Goal: Answer question/provide support

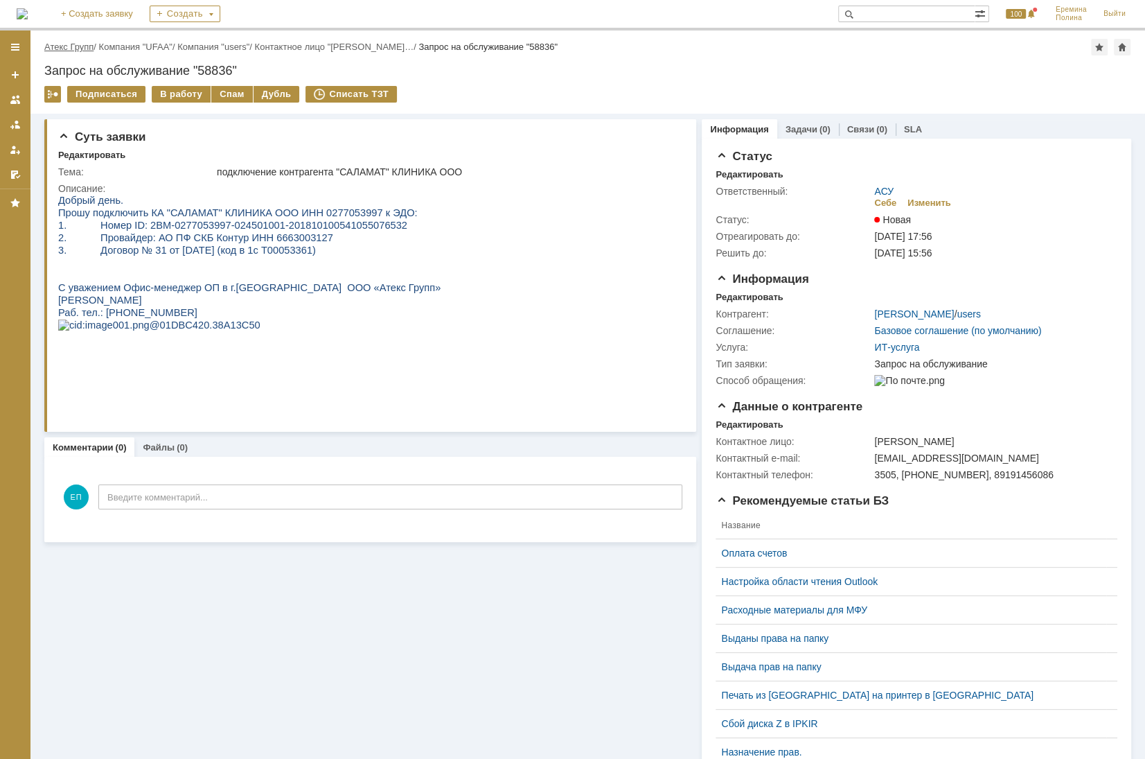
click at [82, 42] on link "Атекс Групп" at bounding box center [68, 47] width 49 height 10
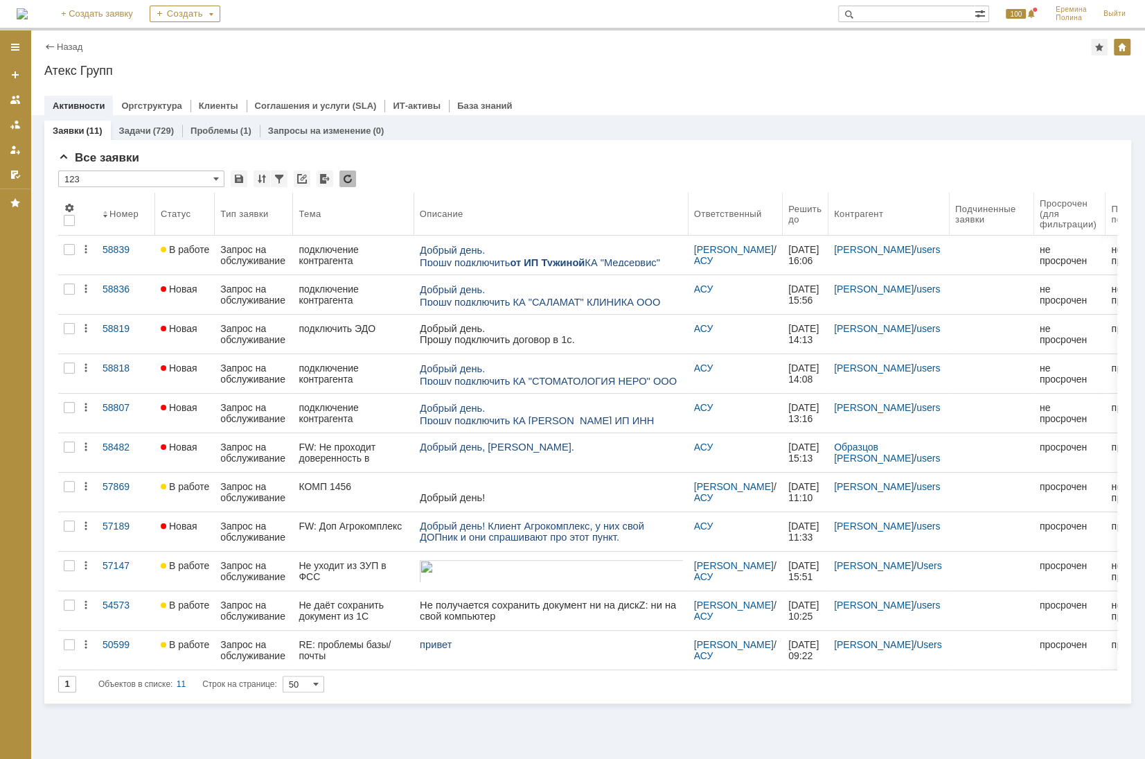
drag, startPoint x: 556, startPoint y: 211, endPoint x: 685, endPoint y: 208, distance: 129.6
click at [685, 208] on body "Идет загрузка, пожалуйста, подождите. На домашнюю + Создать заявку Создать 100 …" at bounding box center [572, 379] width 1145 height 759
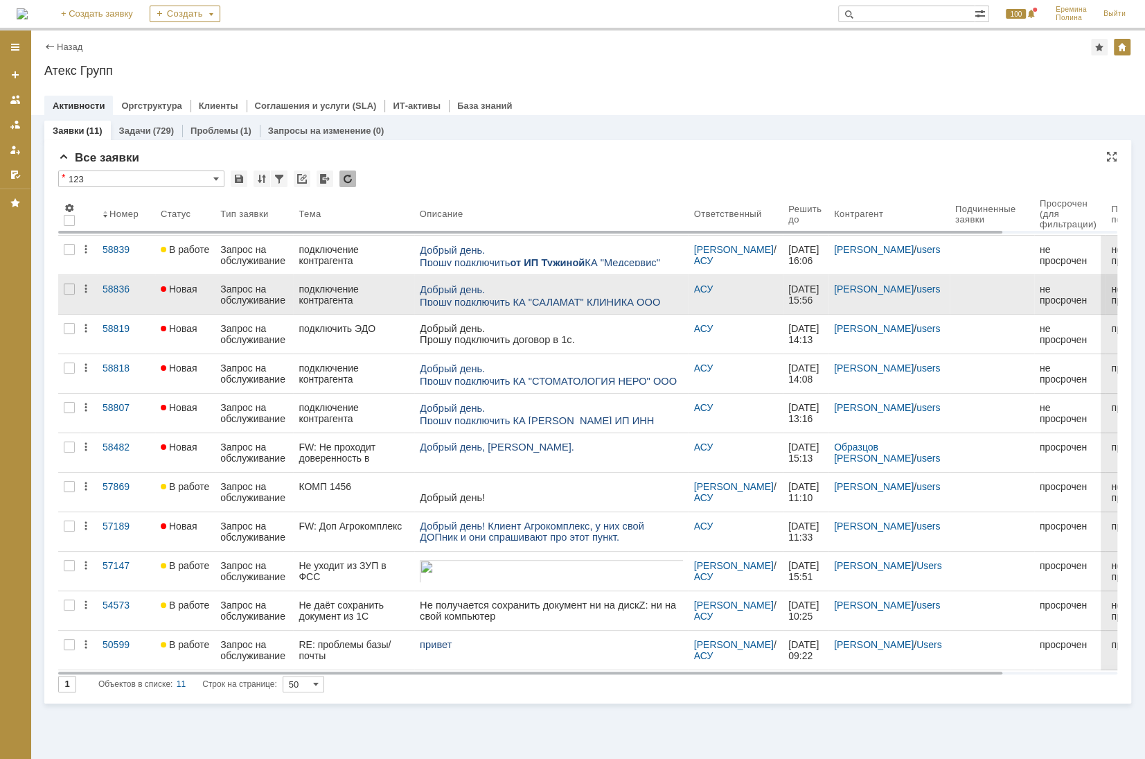
click at [601, 296] on p "Прошу подключить КА "САЛАМАТ" КЛИНИКА ООО ИНН 0277053997 к ЭДО:" at bounding box center [550, 308] width 263 height 25
click at [434, 305] on link at bounding box center [551, 294] width 274 height 39
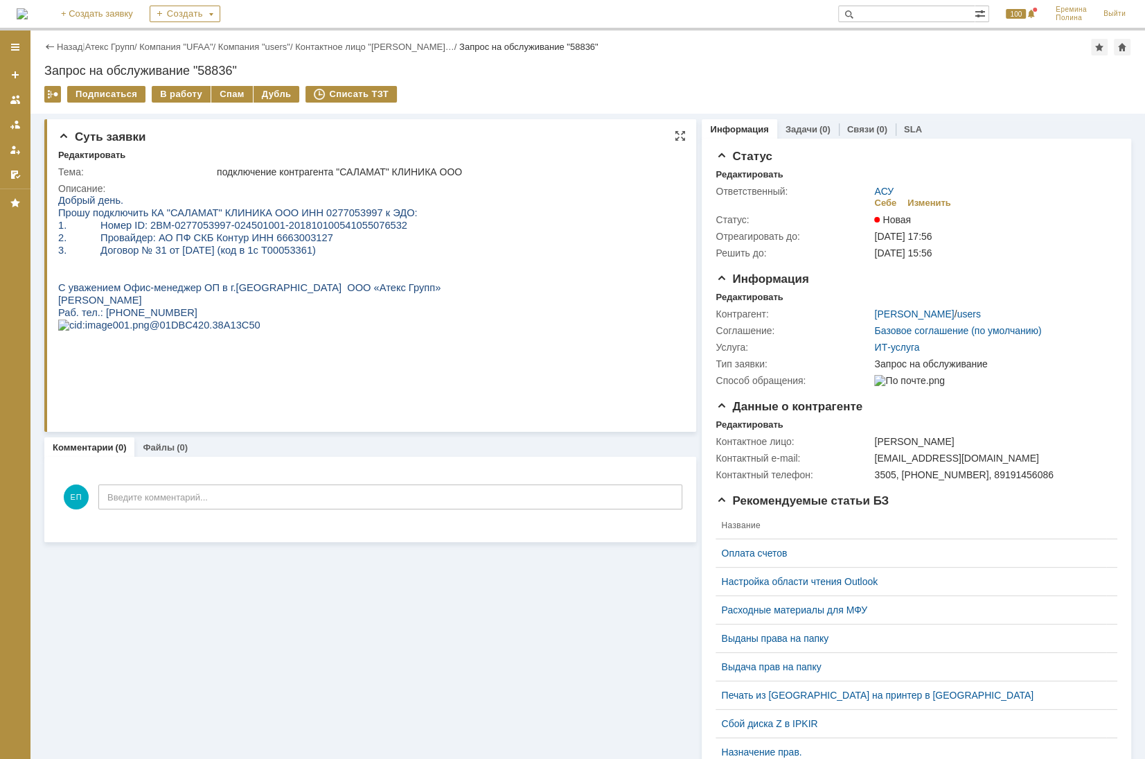
click at [328, 216] on span "Прошу подключить КА "САЛАМАТ" КЛИНИКА ООО ИНН 0277053997 к ЭДО:" at bounding box center [238, 212] width 360 height 11
copy span "0277053997"
click at [238, 234] on span "2. Провайдер: АО ПФ СКБ Контур ИНН 6663003127" at bounding box center [195, 237] width 275 height 11
click at [218, 209] on span "Прошу подключить КА "САЛАМАТ" КЛИНИКА ООО ИНН 0277053997 к ЭДО:" at bounding box center [238, 212] width 360 height 11
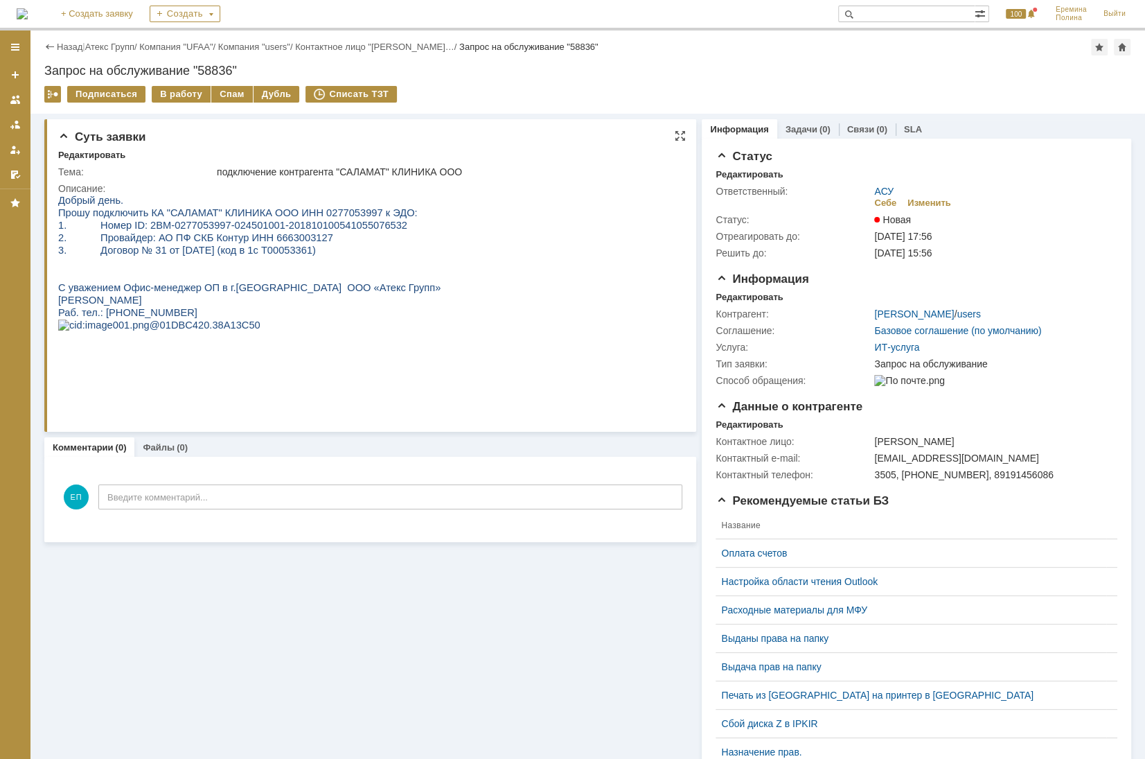
click at [175, 229] on span "1. Номер ID: 2BM-0277053997-024501001-201810100541055076532" at bounding box center [232, 225] width 349 height 11
drag, startPoint x: 143, startPoint y: 226, endPoint x: 335, endPoint y: 225, distance: 192.6
click at [335, 225] on span "1. Номер ID: 2BM-0277053997-024501001-201810100541055076532" at bounding box center [232, 225] width 349 height 11
copy span "BM-0277053997-024501001-20181010054105"
drag, startPoint x: 231, startPoint y: 281, endPoint x: 202, endPoint y: 269, distance: 30.5
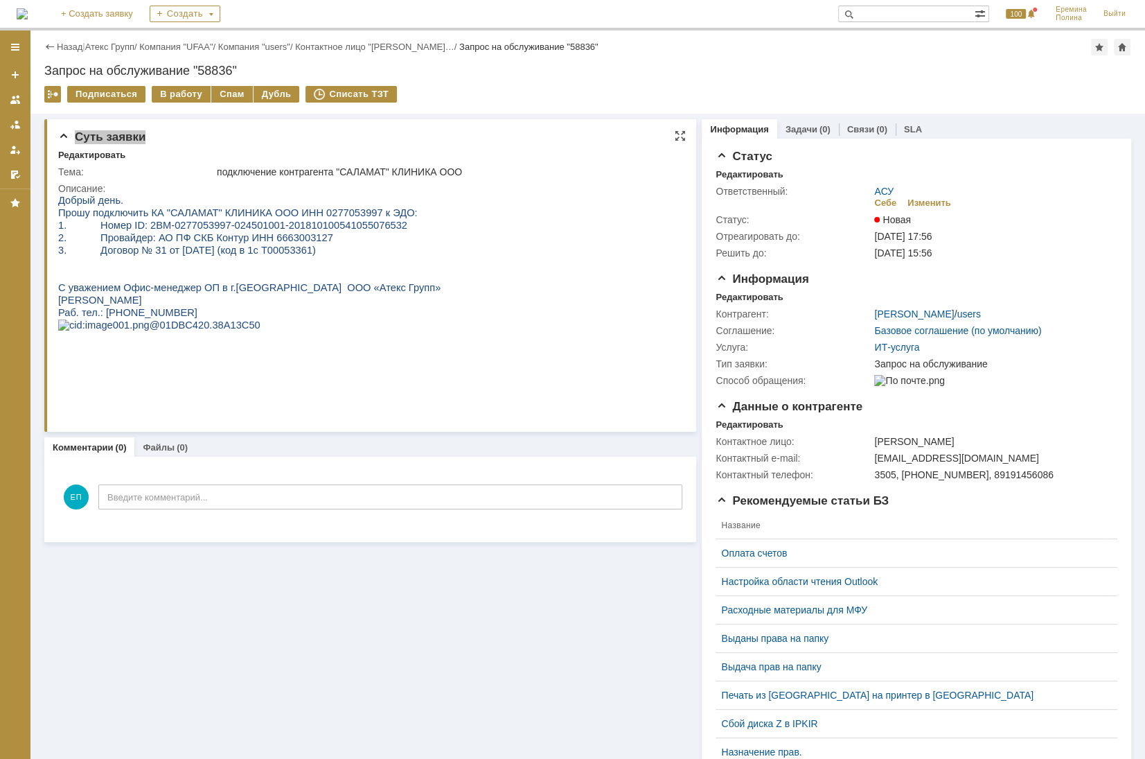
drag, startPoint x: 202, startPoint y: 269, endPoint x: 315, endPoint y: 206, distance: 128.7
click at [315, 206] on p "Прошу подключить КА "САЛАМАТ" КЛИНИКА ООО ИНН 0277053997 к ЭДО:" at bounding box center [249, 212] width 382 height 12
copy span "0277053997"
click at [188, 82] on div "Назад | Атекс Групп / Компания "UFAA" / Компания "users" / Контактное лицо "Пав…" at bounding box center [587, 71] width 1115 height 83
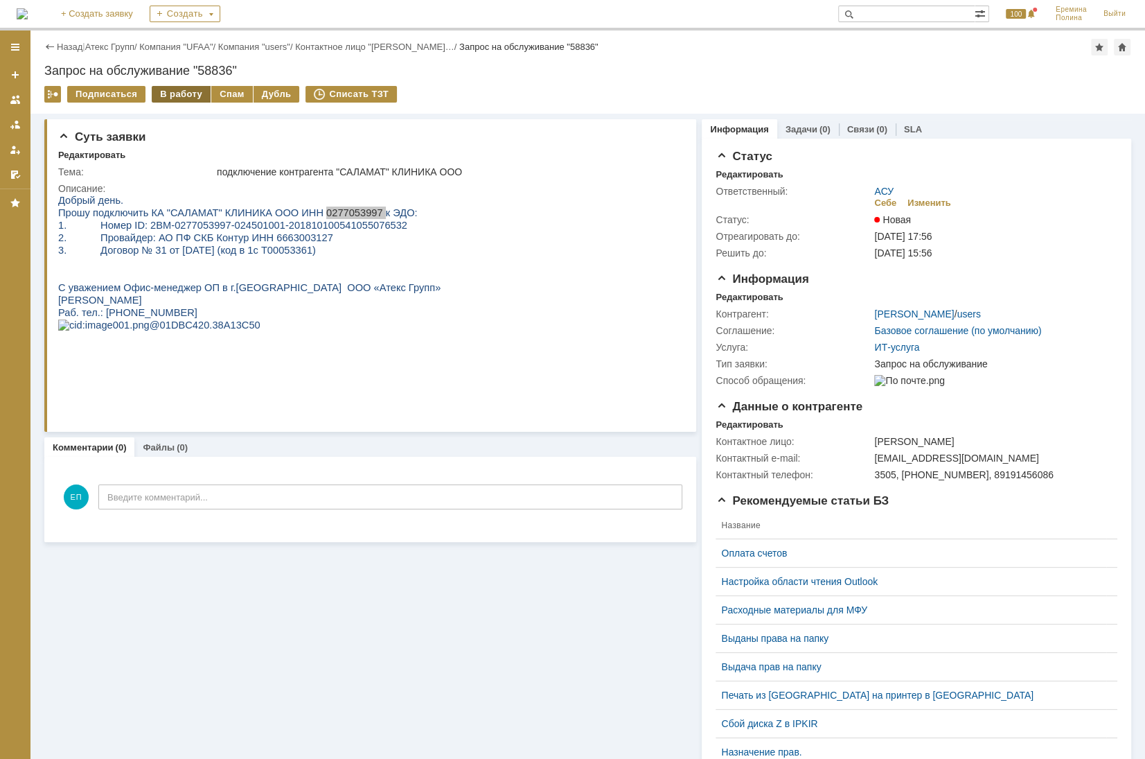
click at [187, 90] on div "В работу" at bounding box center [181, 94] width 59 height 17
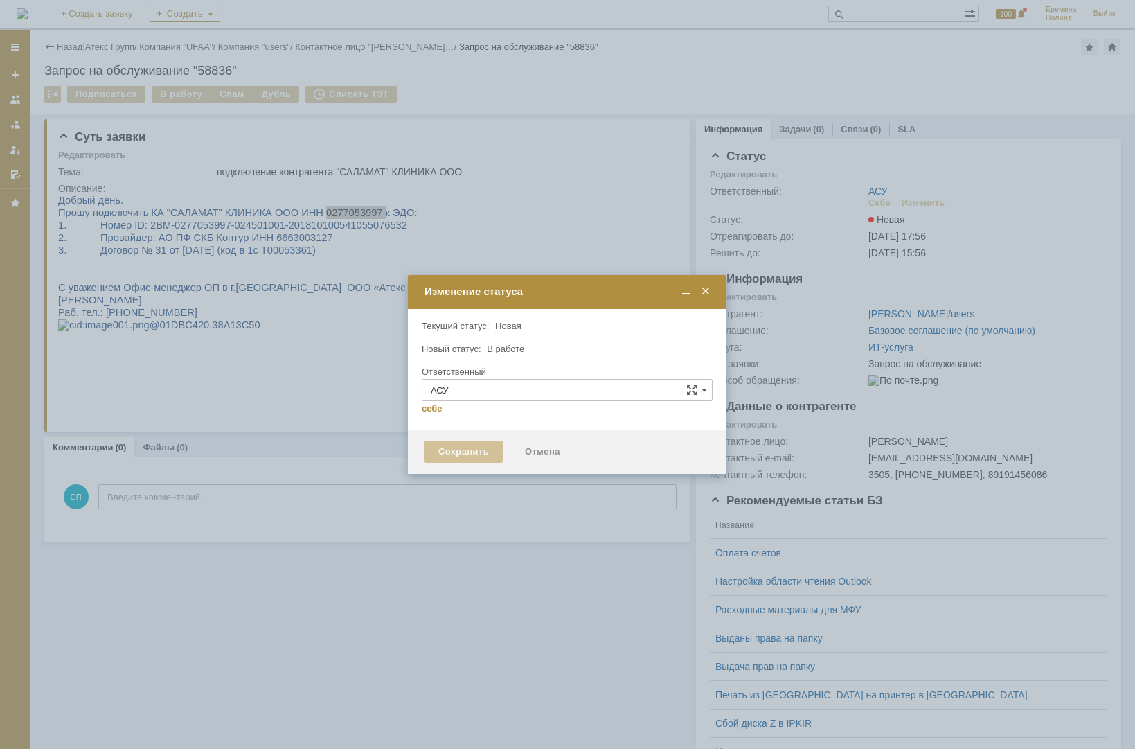
type input "[PERSON_NAME]"
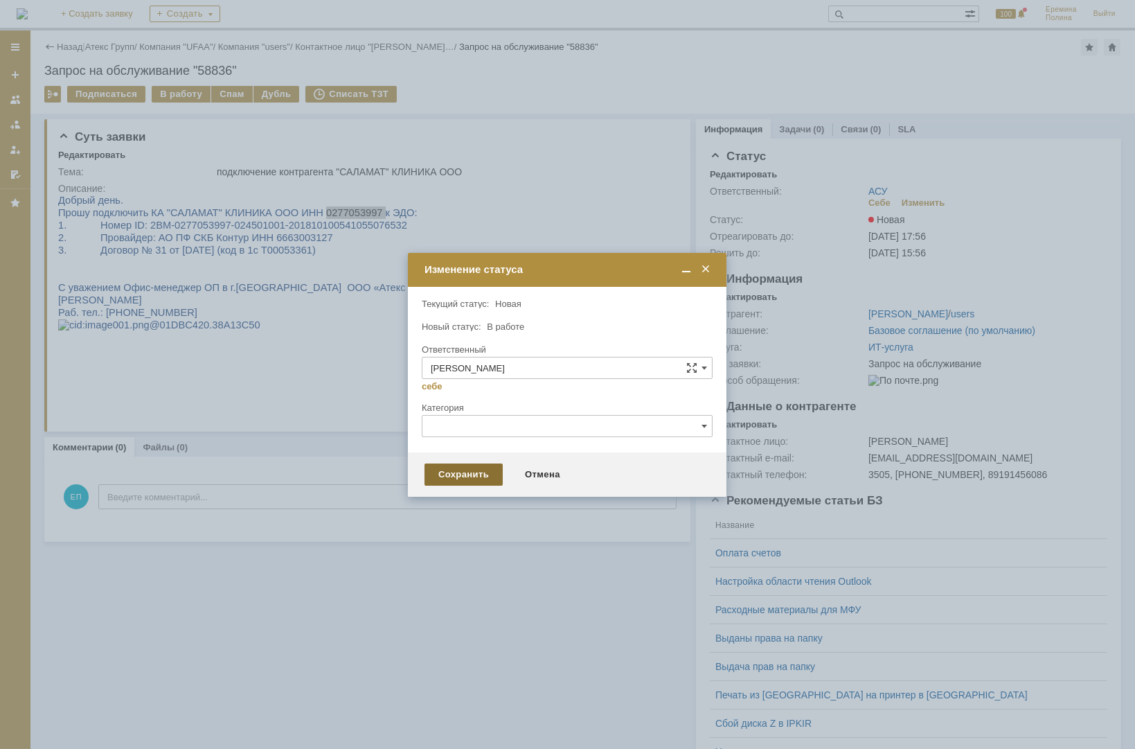
click at [465, 464] on div "Сохранить" at bounding box center [464, 474] width 78 height 22
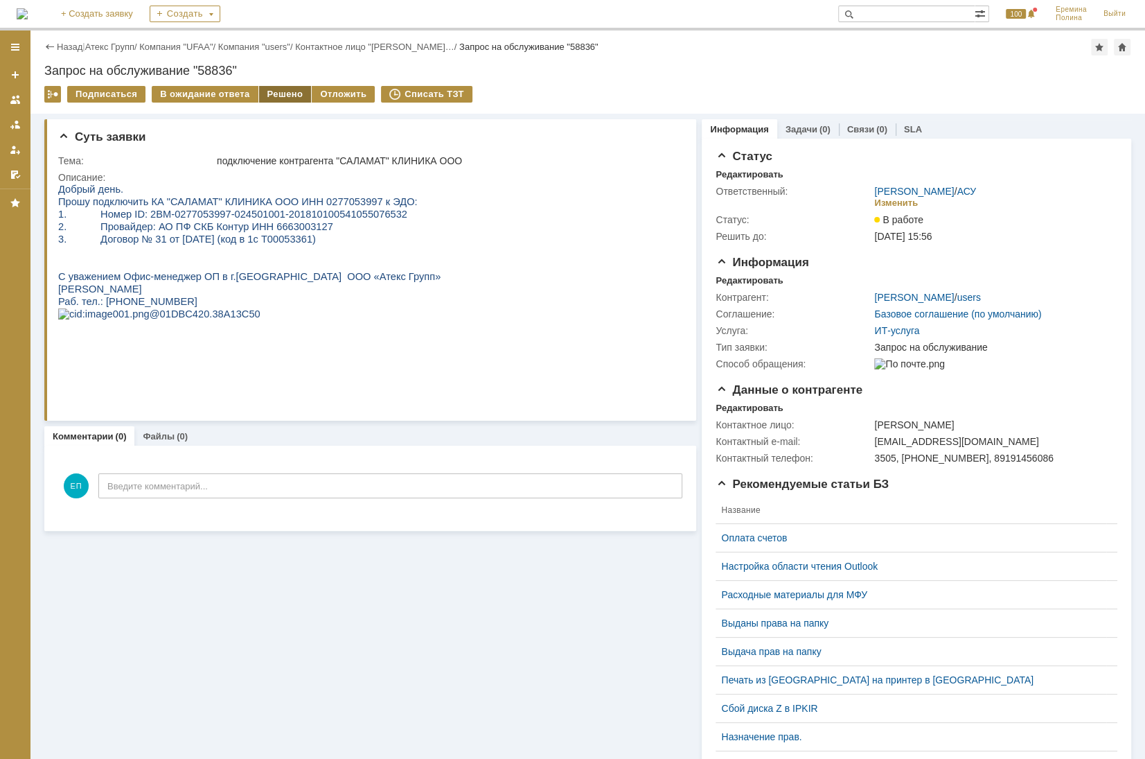
click at [269, 90] on div "Решено" at bounding box center [285, 94] width 53 height 17
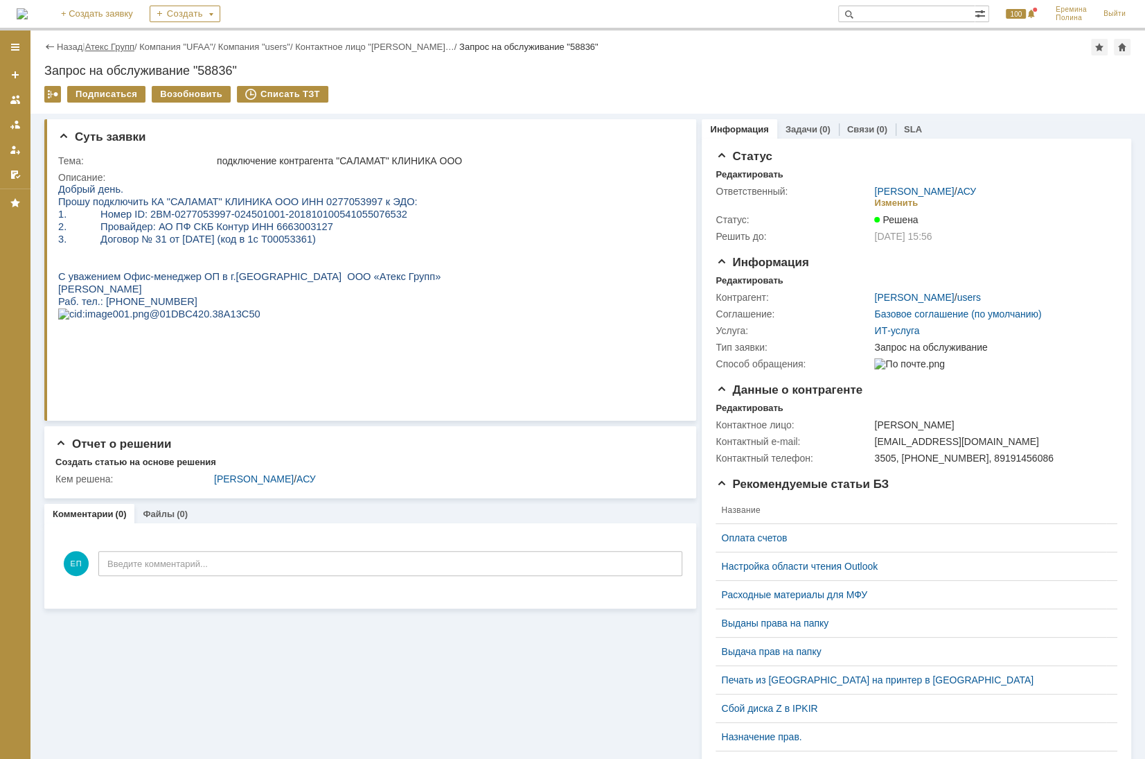
click at [103, 46] on link "Атекс Групп" at bounding box center [109, 47] width 49 height 10
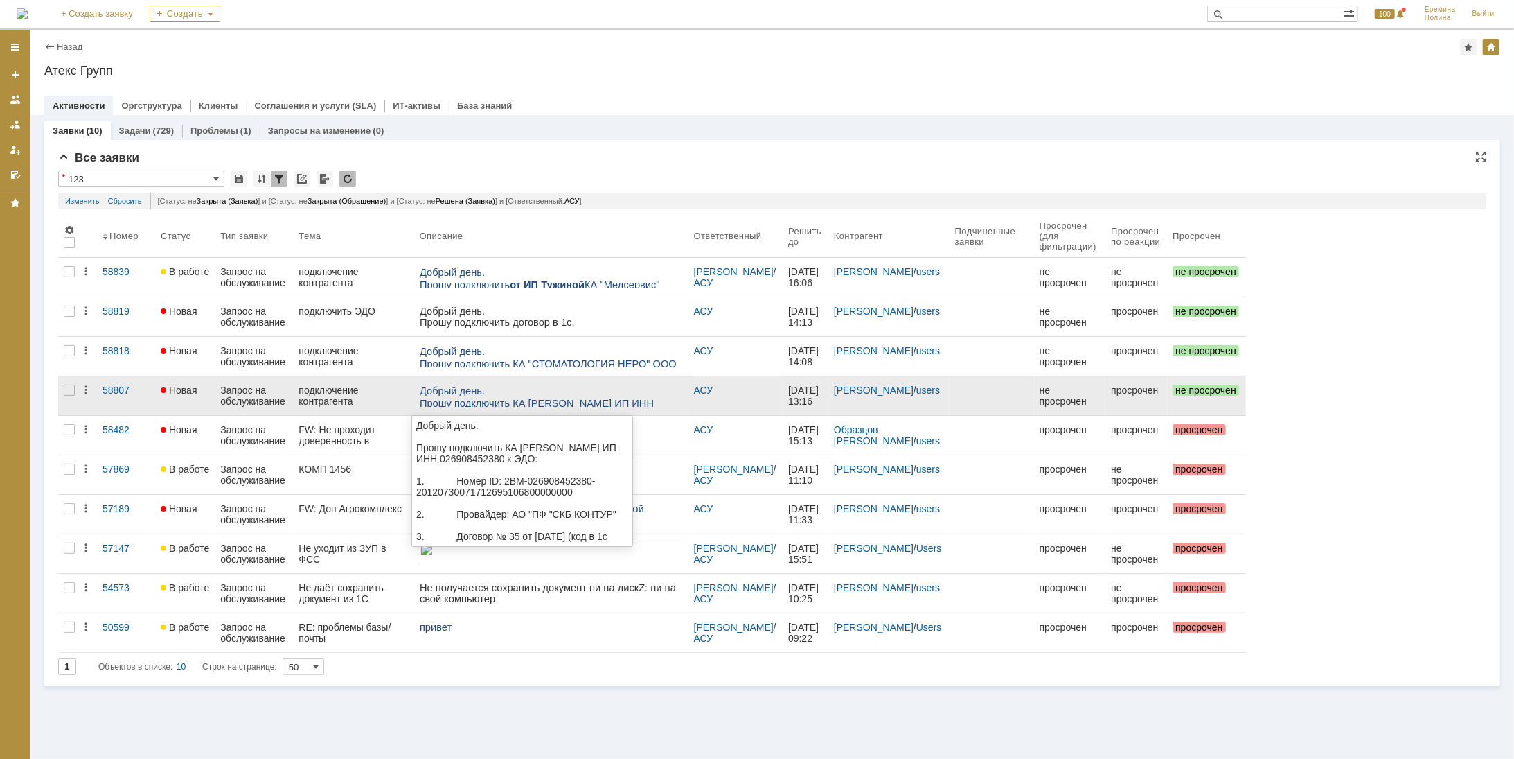
click at [464, 406] on link at bounding box center [551, 395] width 274 height 39
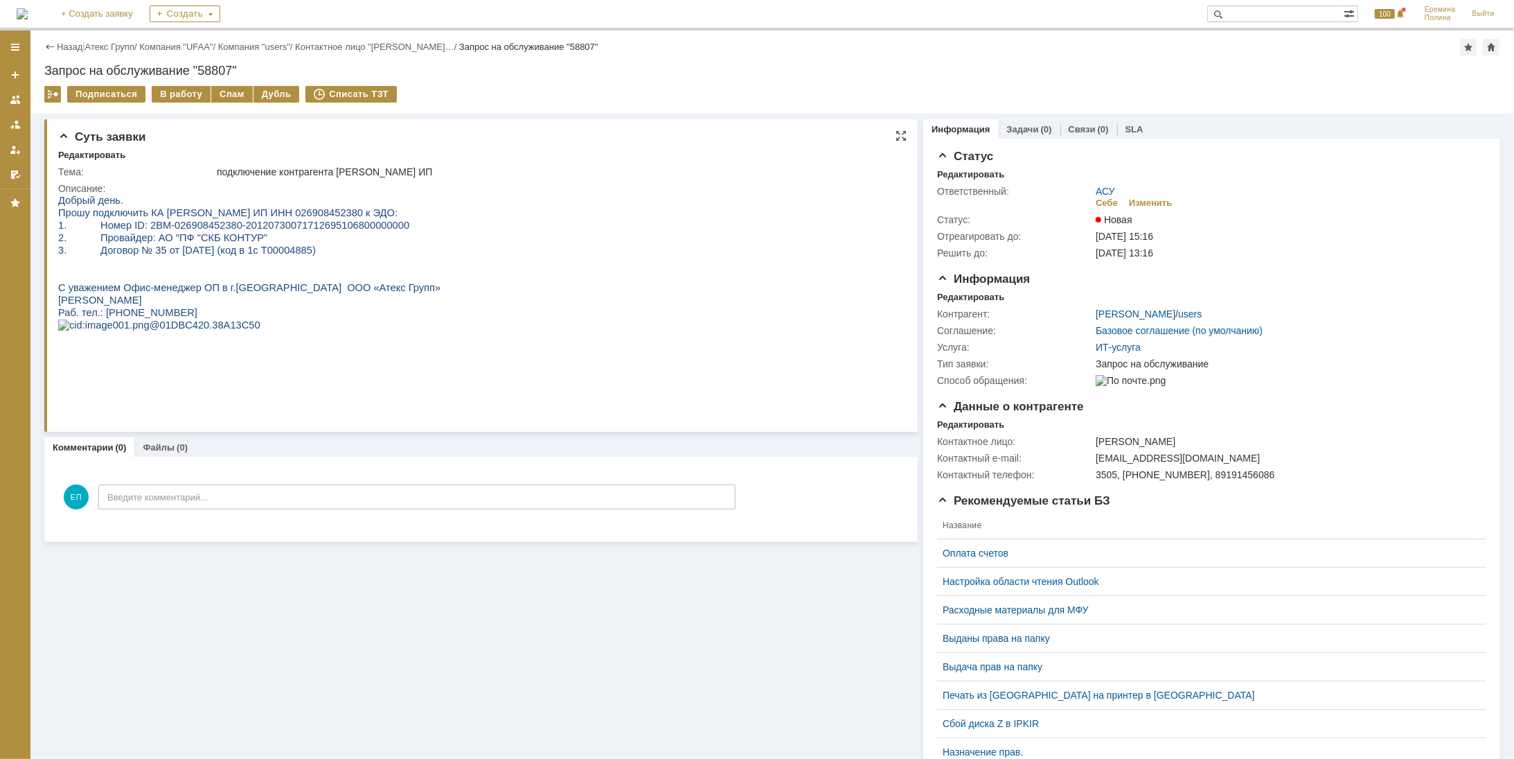
click at [290, 214] on span "Прошу подключить КА Павлов А.С. ИП ИНН 026908452380 к ЭДО:" at bounding box center [226, 211] width 339 height 11
copy span "026908452380"
drag, startPoint x: 155, startPoint y: 234, endPoint x: 142, endPoint y: 231, distance: 13.5
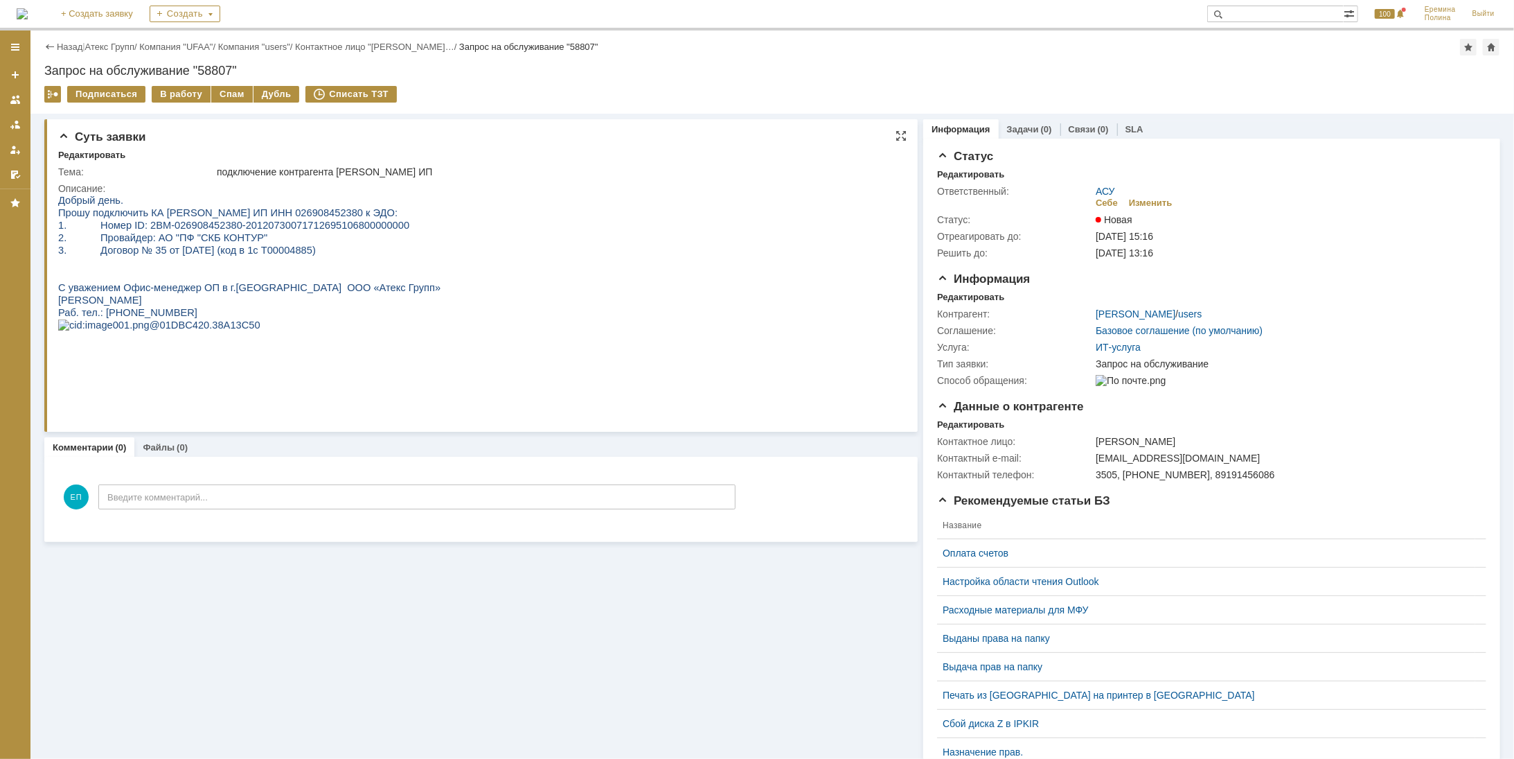
click at [155, 234] on span "2. Провайдер: АО "ПФ "СКБ КОНТУР"" at bounding box center [161, 236] width 209 height 11
drag, startPoint x: 139, startPoint y: 224, endPoint x: 373, endPoint y: 224, distance: 233.5
click at [373, 224] on span "1. Номер ID: 2BM-026908452380-20120730071712695106800000000" at bounding box center [232, 224] width 351 height 11
copy span "2BM-026908452380-20120730071712695106800000000"
click at [213, 233] on span "2. Провайдер: АО "ПФ "СКБ КОНТУР"" at bounding box center [161, 236] width 209 height 11
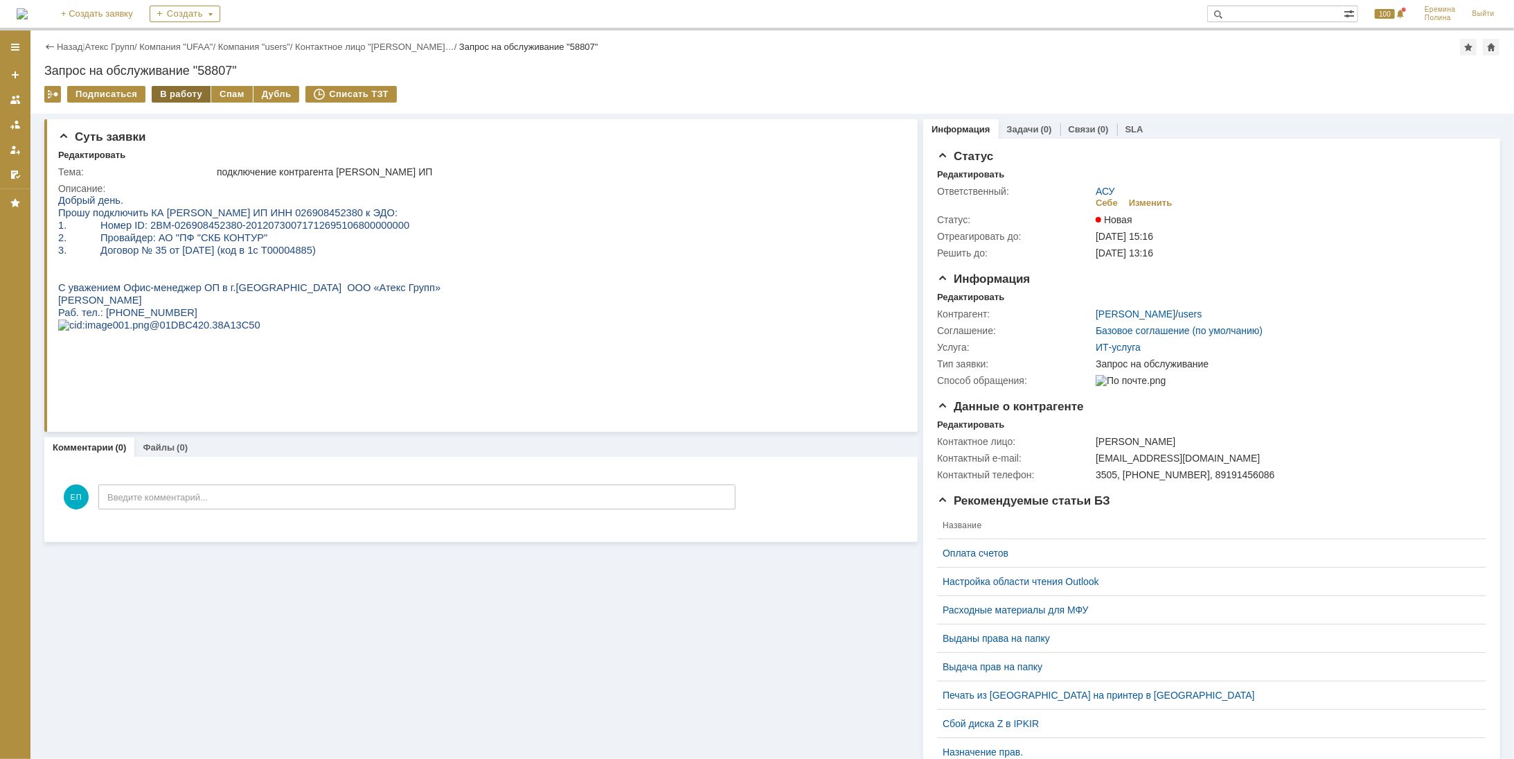
click at [179, 93] on div "В работу" at bounding box center [181, 94] width 59 height 17
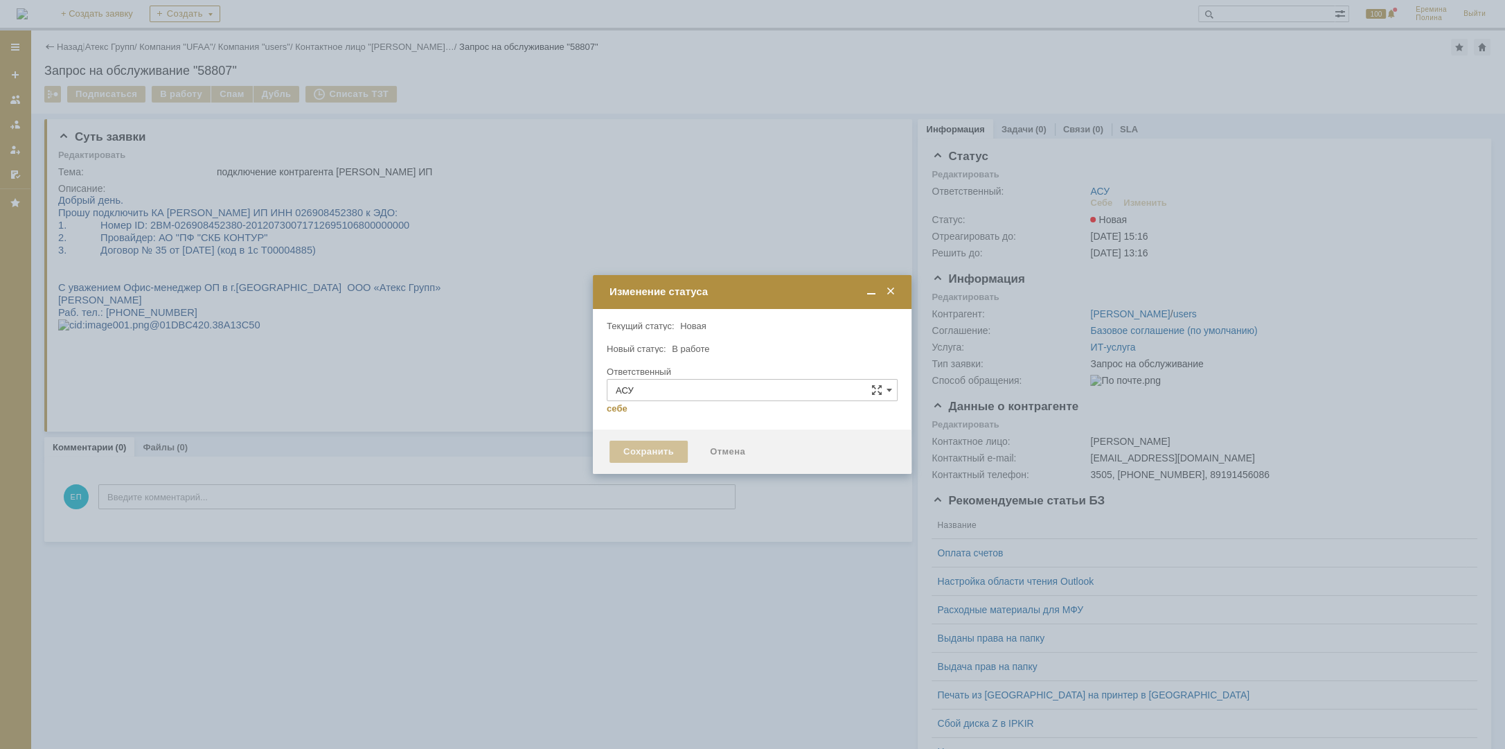
type input "[PERSON_NAME]"
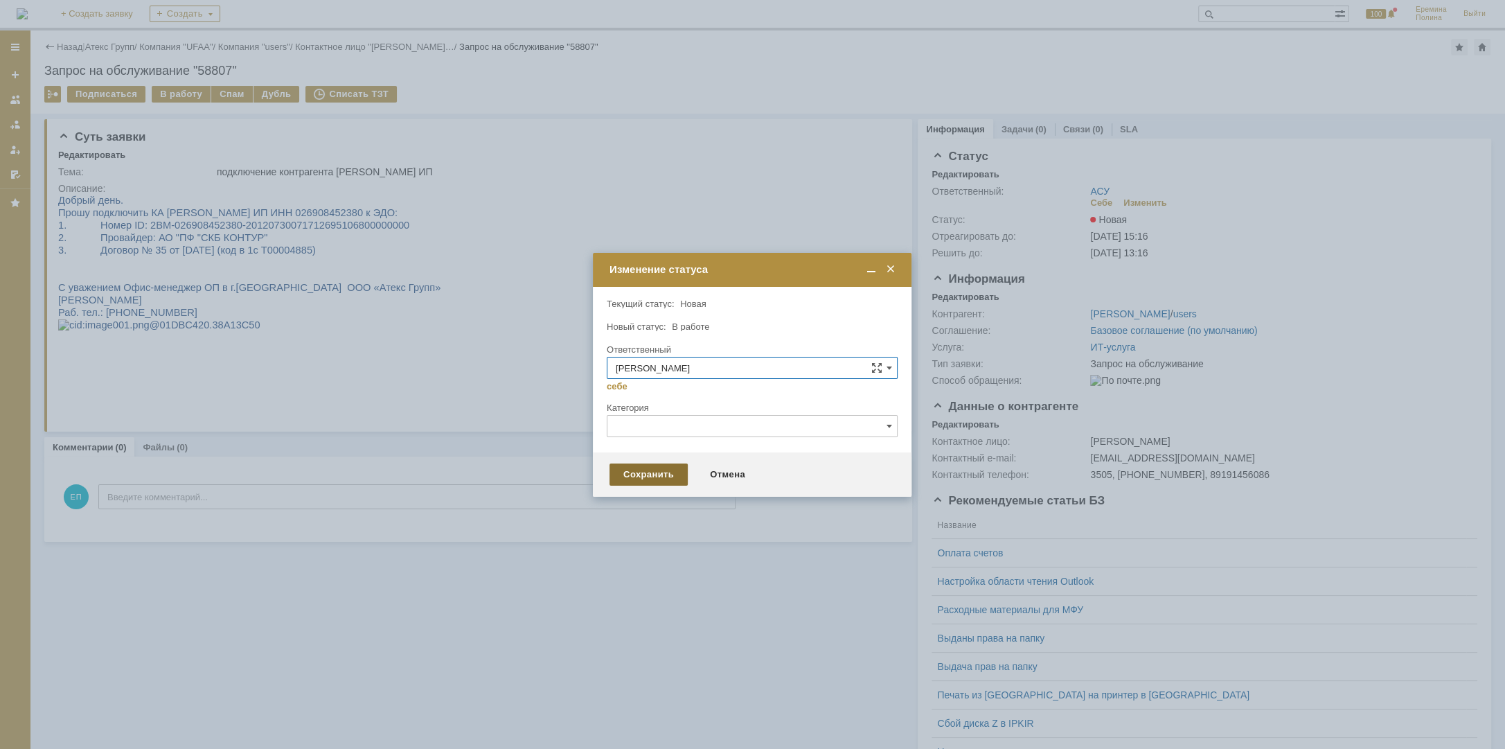
click at [657, 476] on div "Сохранить" at bounding box center [649, 474] width 78 height 22
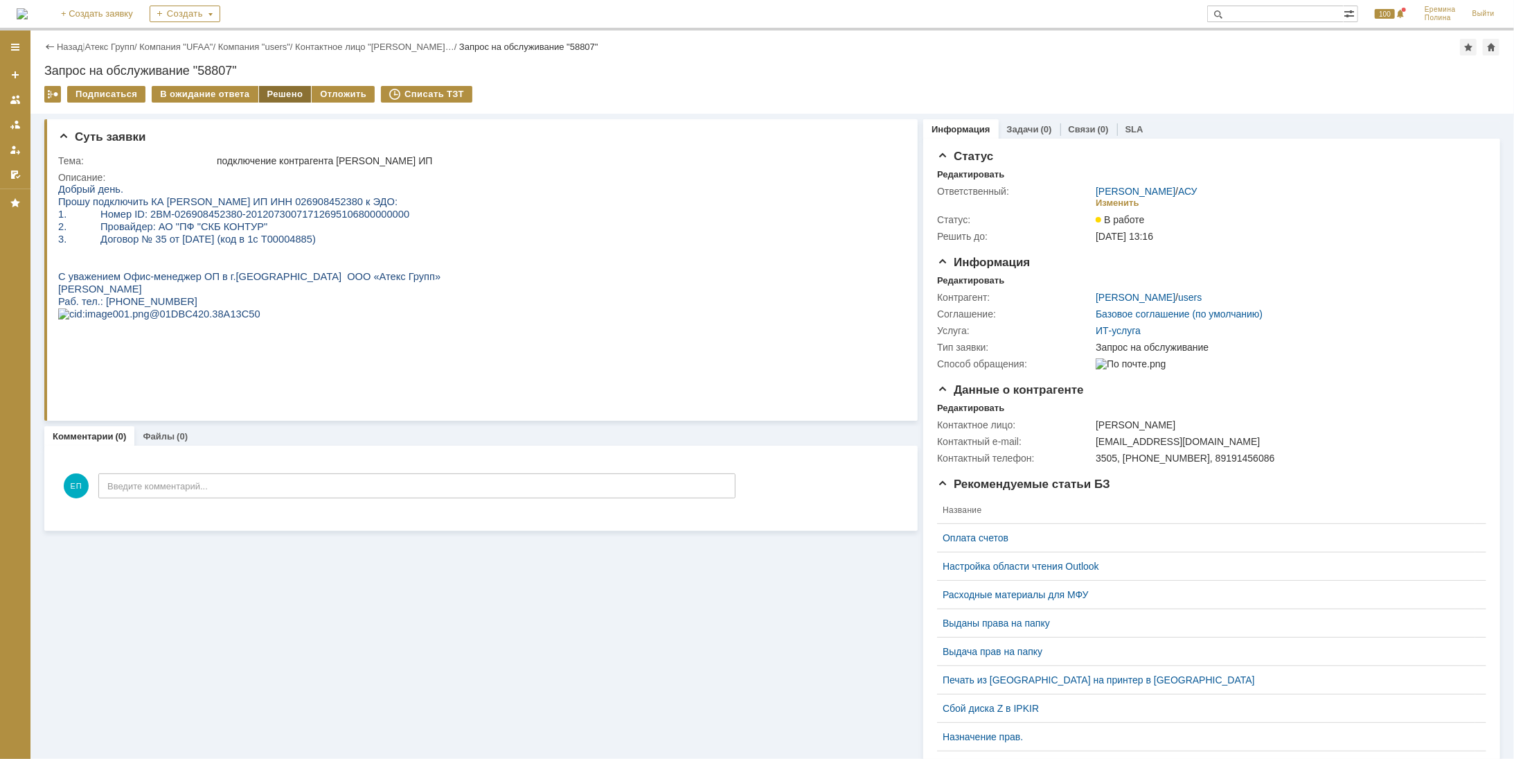
click at [283, 93] on div "Решено" at bounding box center [285, 94] width 53 height 17
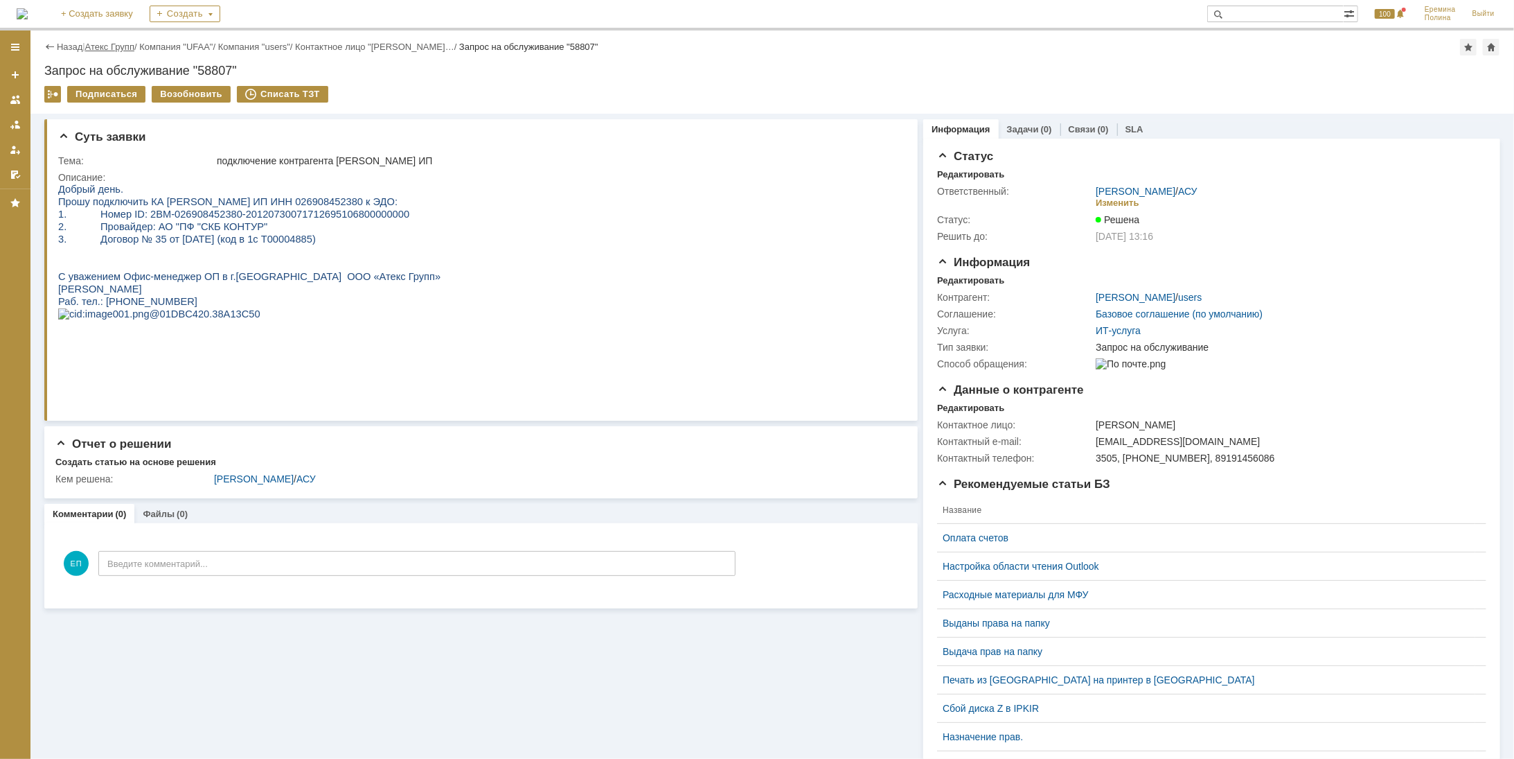
click at [104, 45] on link "Атекс Групп" at bounding box center [109, 47] width 49 height 10
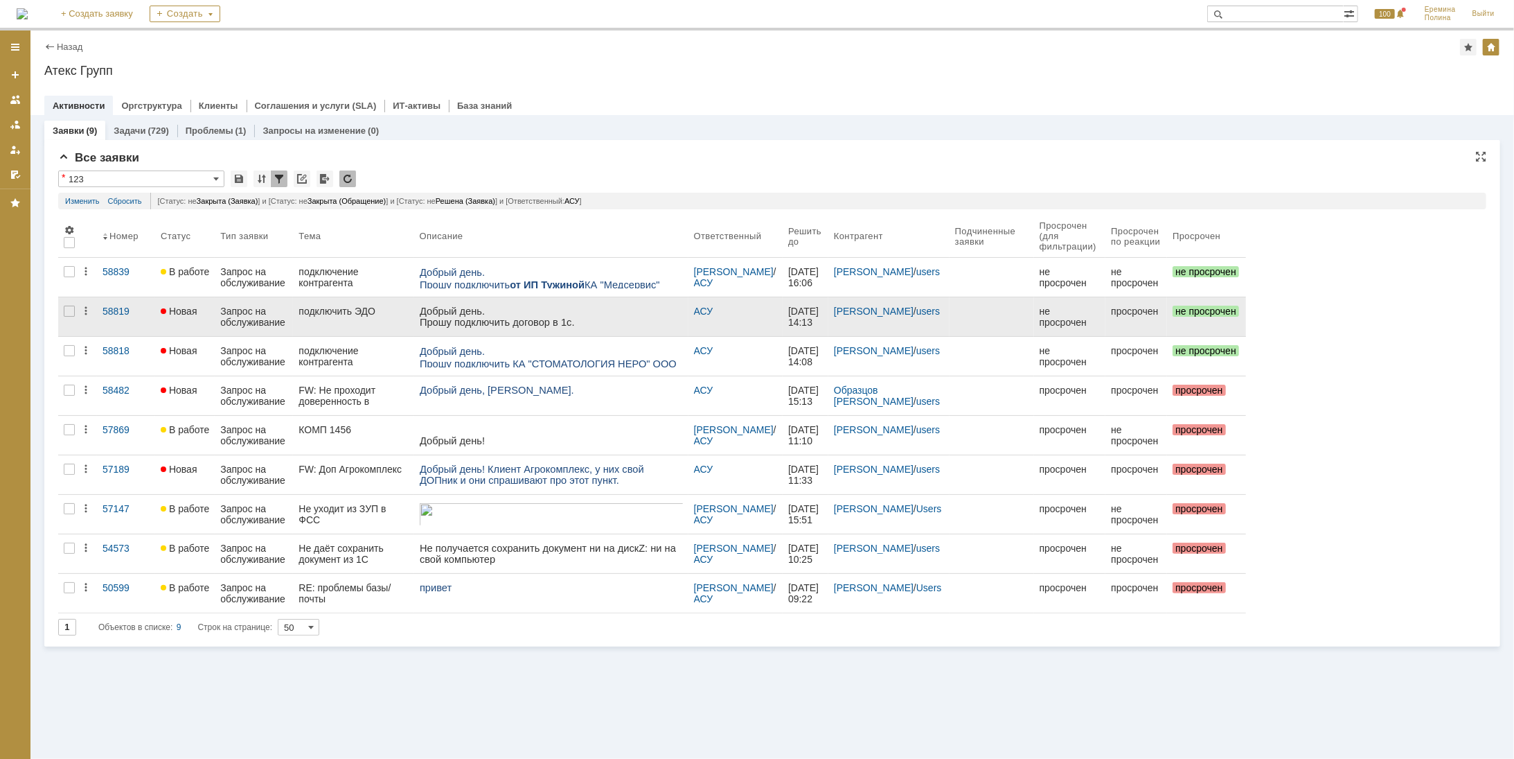
click at [368, 318] on link "подключить ЭДО" at bounding box center [353, 316] width 121 height 39
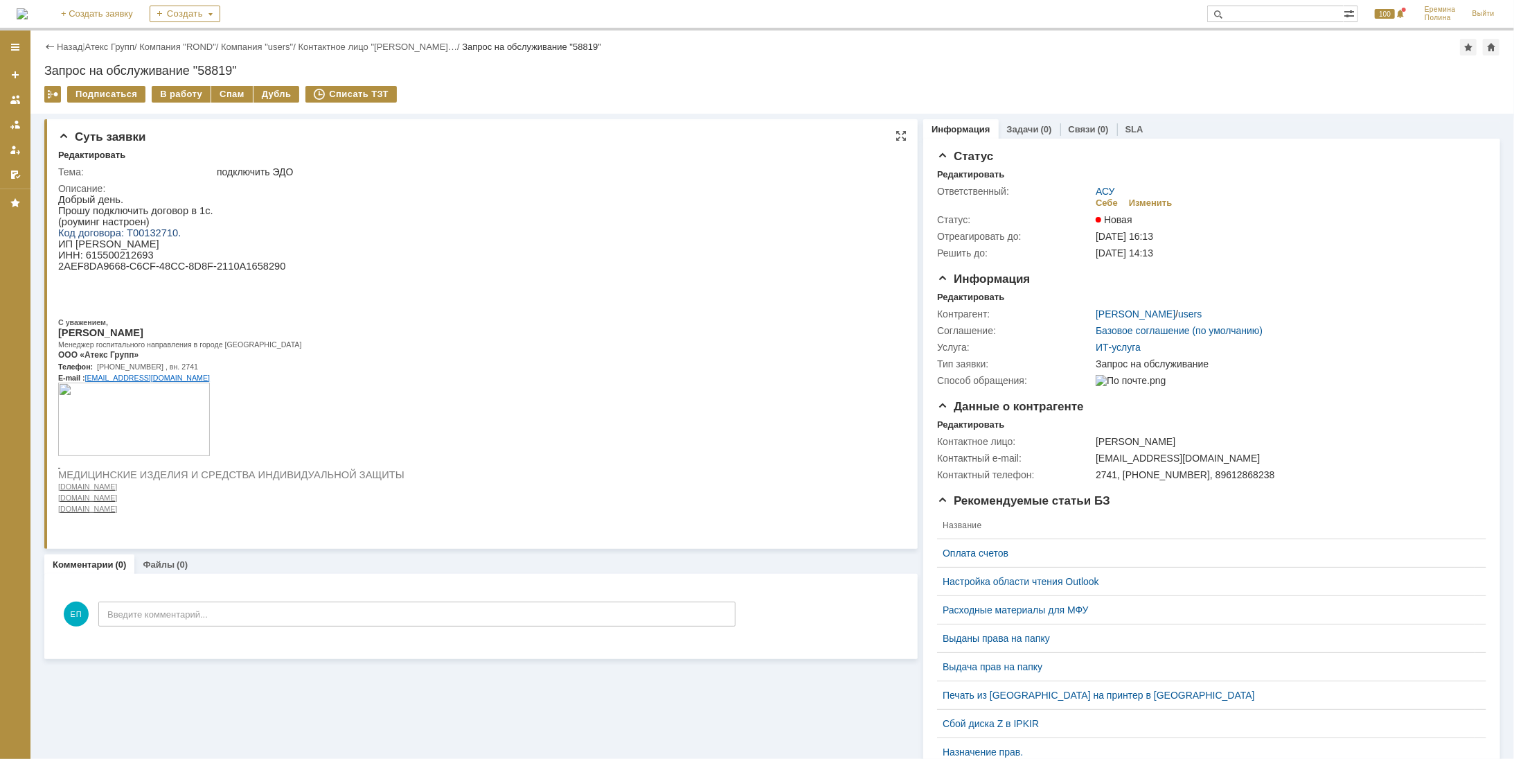
click at [129, 266] on span "C" at bounding box center [133, 265] width 8 height 11
click at [116, 245] on p "ИП Шишов И. А." at bounding box center [230, 243] width 346 height 11
click at [120, 256] on p "ИНН: 615500212693" at bounding box center [230, 254] width 346 height 11
copy p "615500212693"
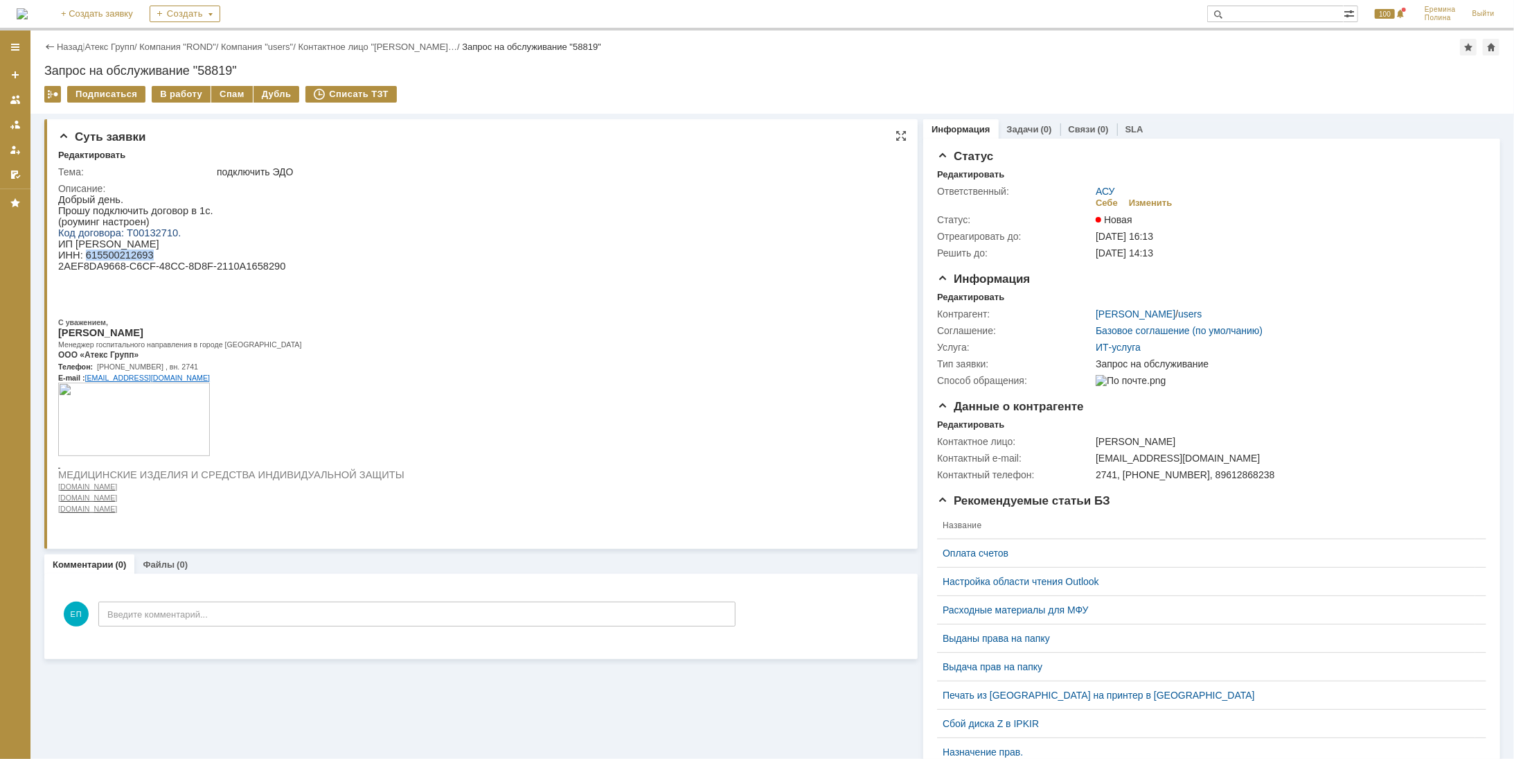
copy p "615500212693"
click at [91, 268] on span "DA" at bounding box center [96, 265] width 14 height 11
drag, startPoint x: 57, startPoint y: 271, endPoint x: 256, endPoint y: 270, distance: 198.8
click at [256, 270] on p "2 AEF 8 DA 9668- C 6 CF -48 CC -8 D 8 F -2110 A 1658290" at bounding box center [230, 265] width 346 height 11
copy p "2 AEF 8 DA 9668- C 6 CF -48 CC -8 D 8 F -2110 A 1658290"
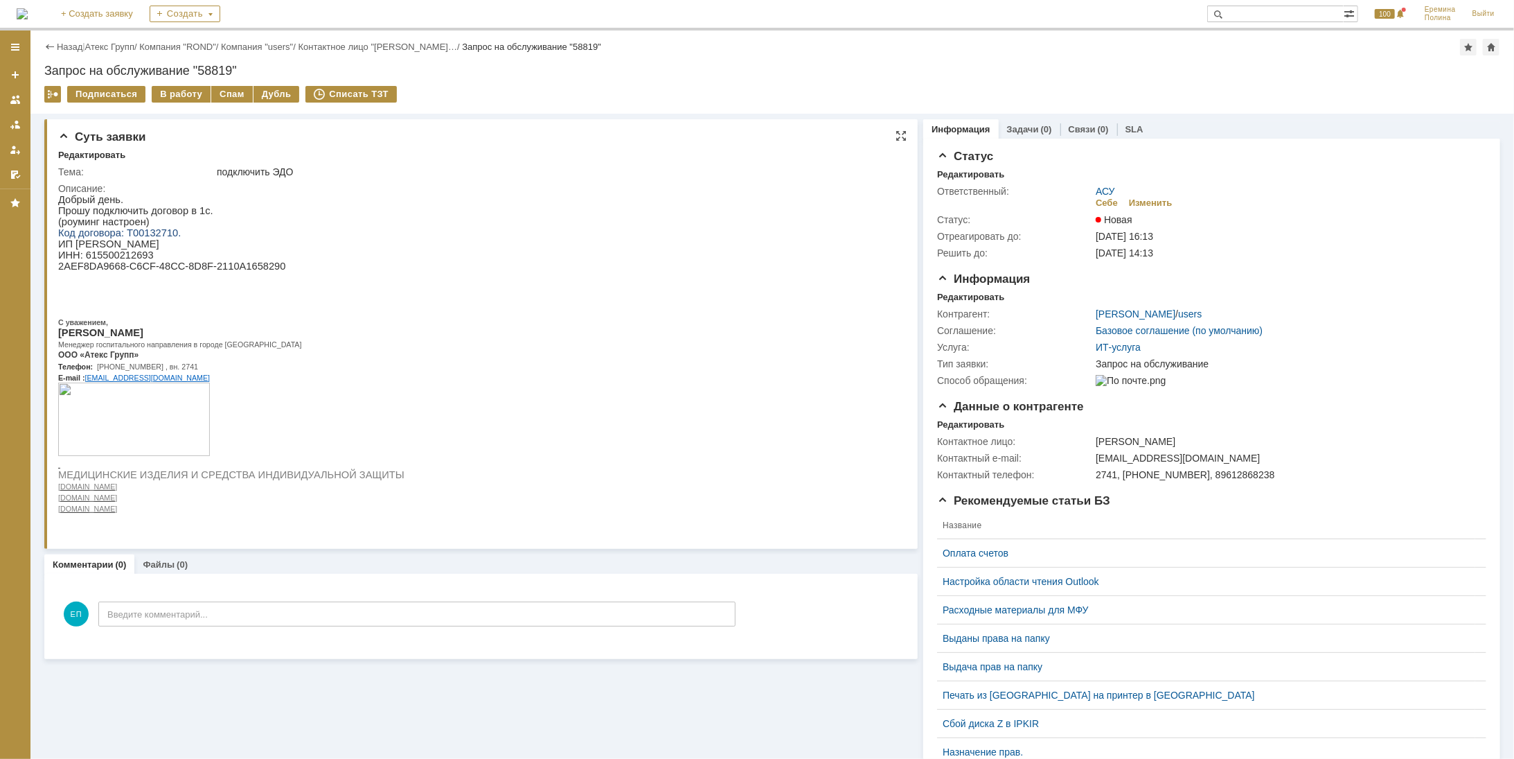
click at [172, 213] on p "Прошу подключить договор в 1с." at bounding box center [230, 209] width 346 height 11
click at [127, 254] on p "ИНН: 615500212693" at bounding box center [230, 254] width 346 height 11
copy p "615500212693"
click at [180, 94] on div "В работу" at bounding box center [181, 94] width 59 height 17
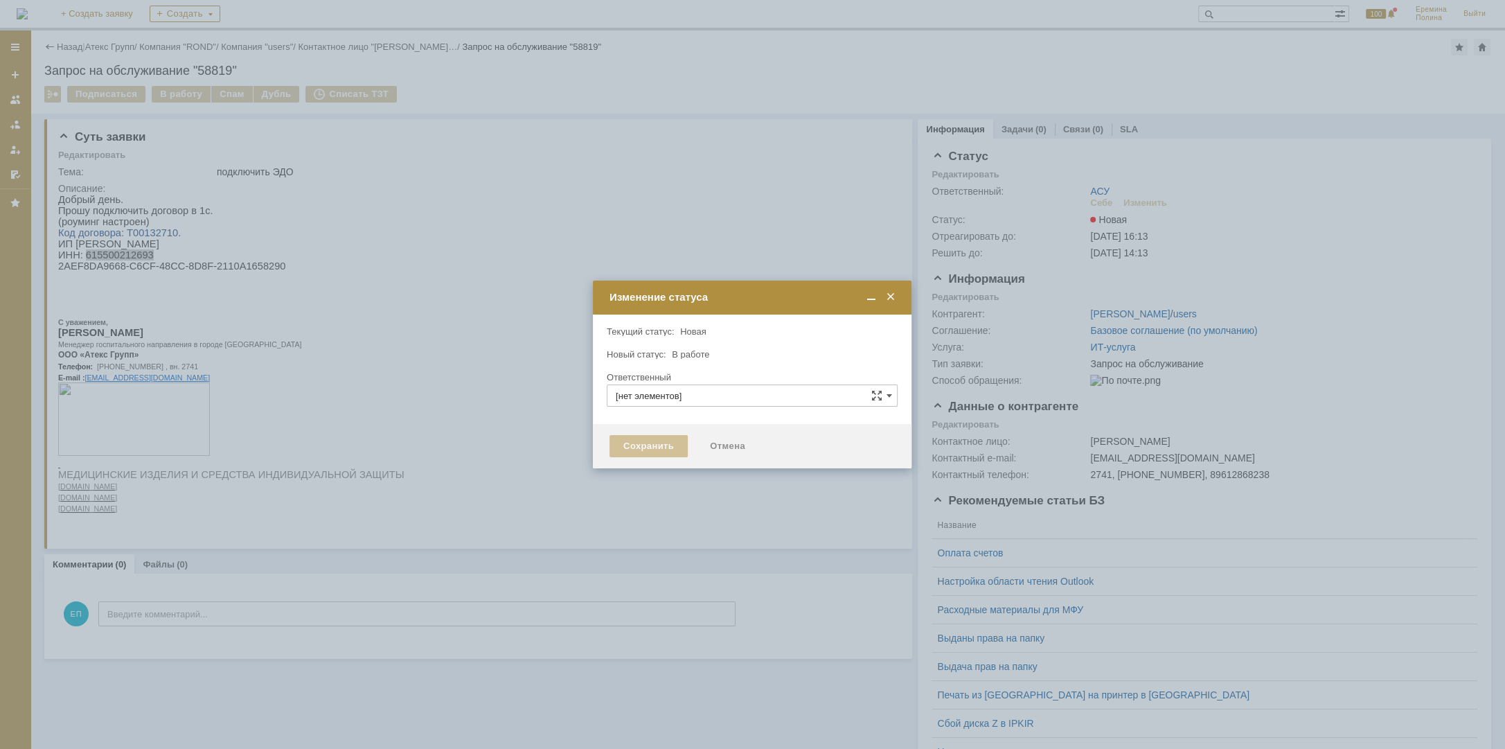
type input "АСУ"
type input "[PERSON_NAME]"
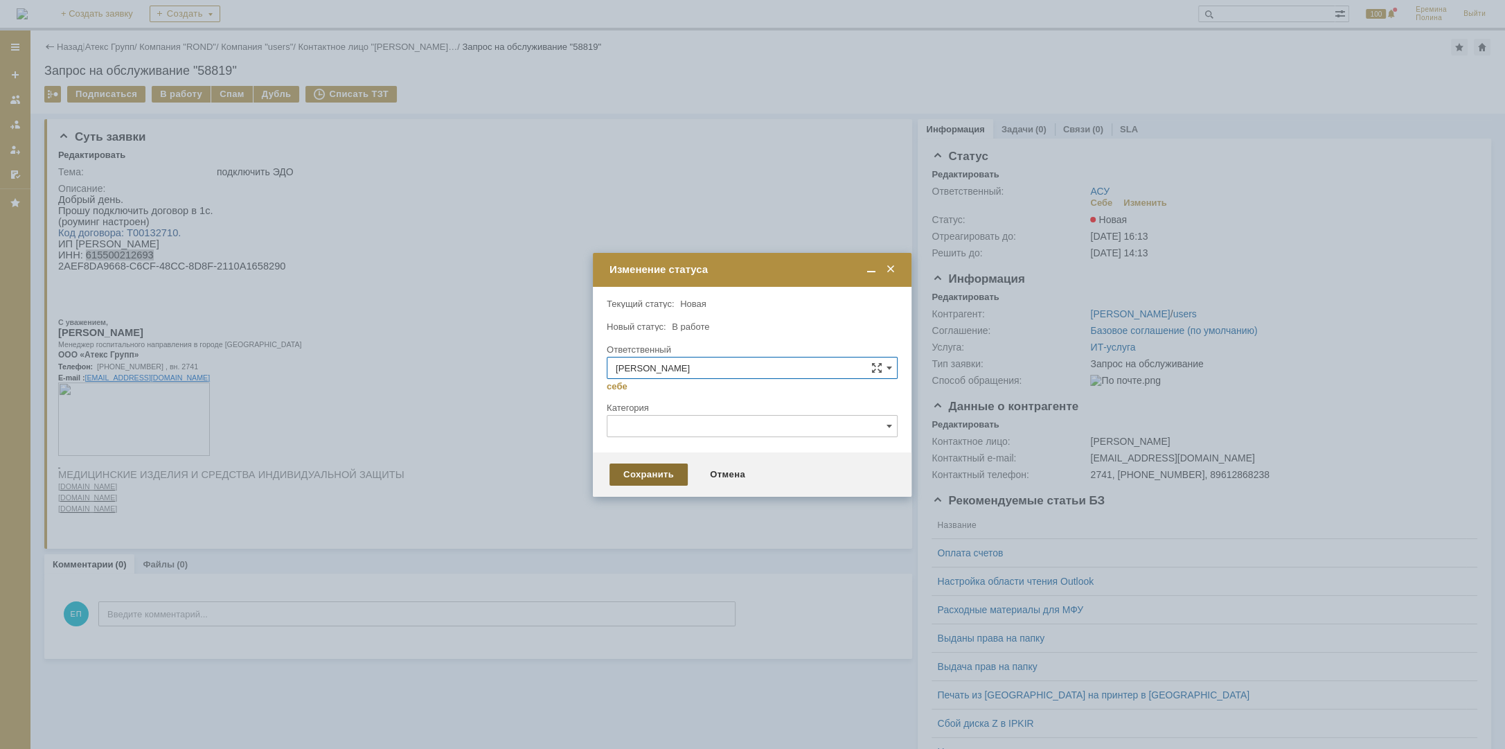
click at [614, 470] on div "Сохранить" at bounding box center [649, 474] width 78 height 22
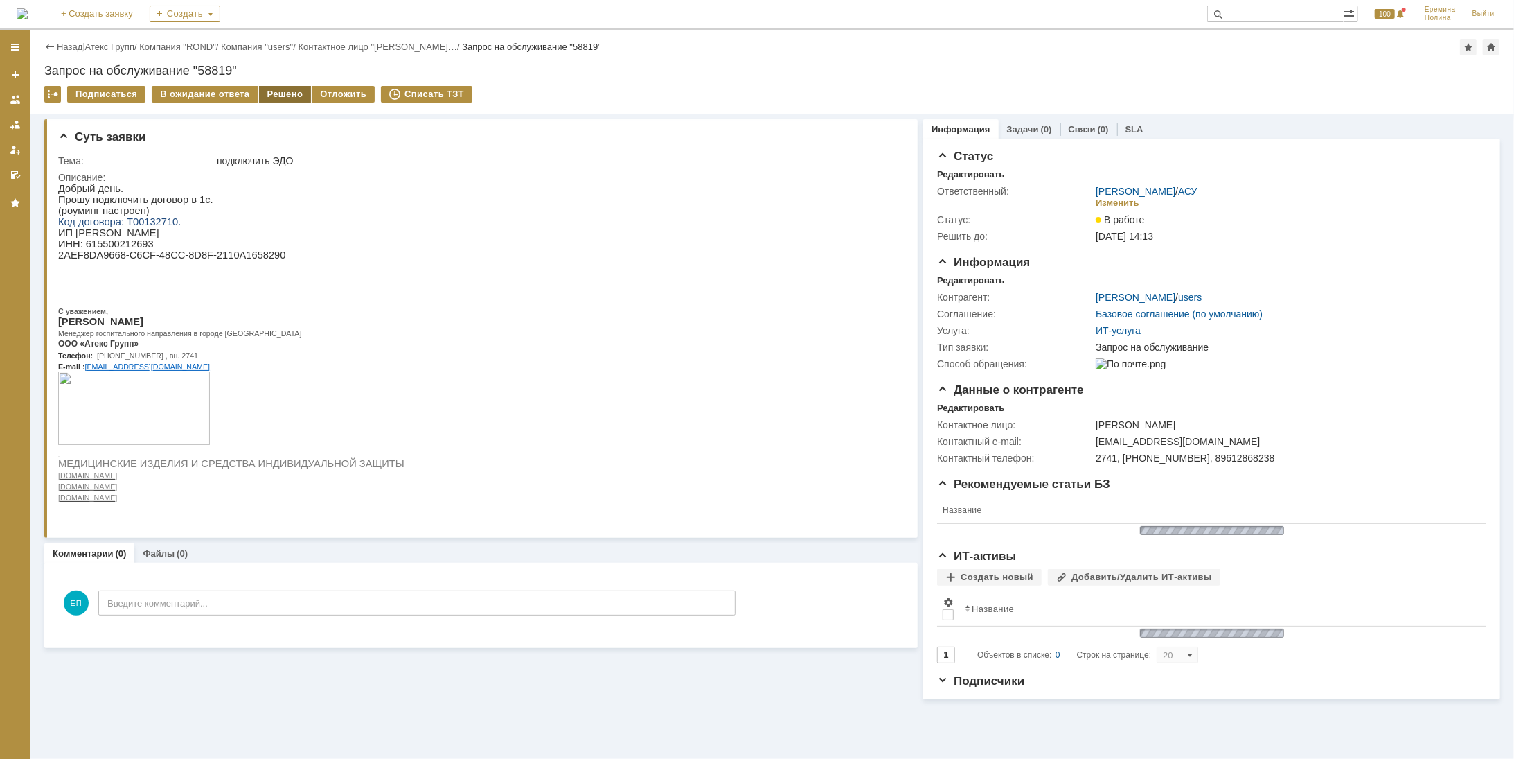
click at [299, 92] on div "Решено" at bounding box center [285, 94] width 53 height 17
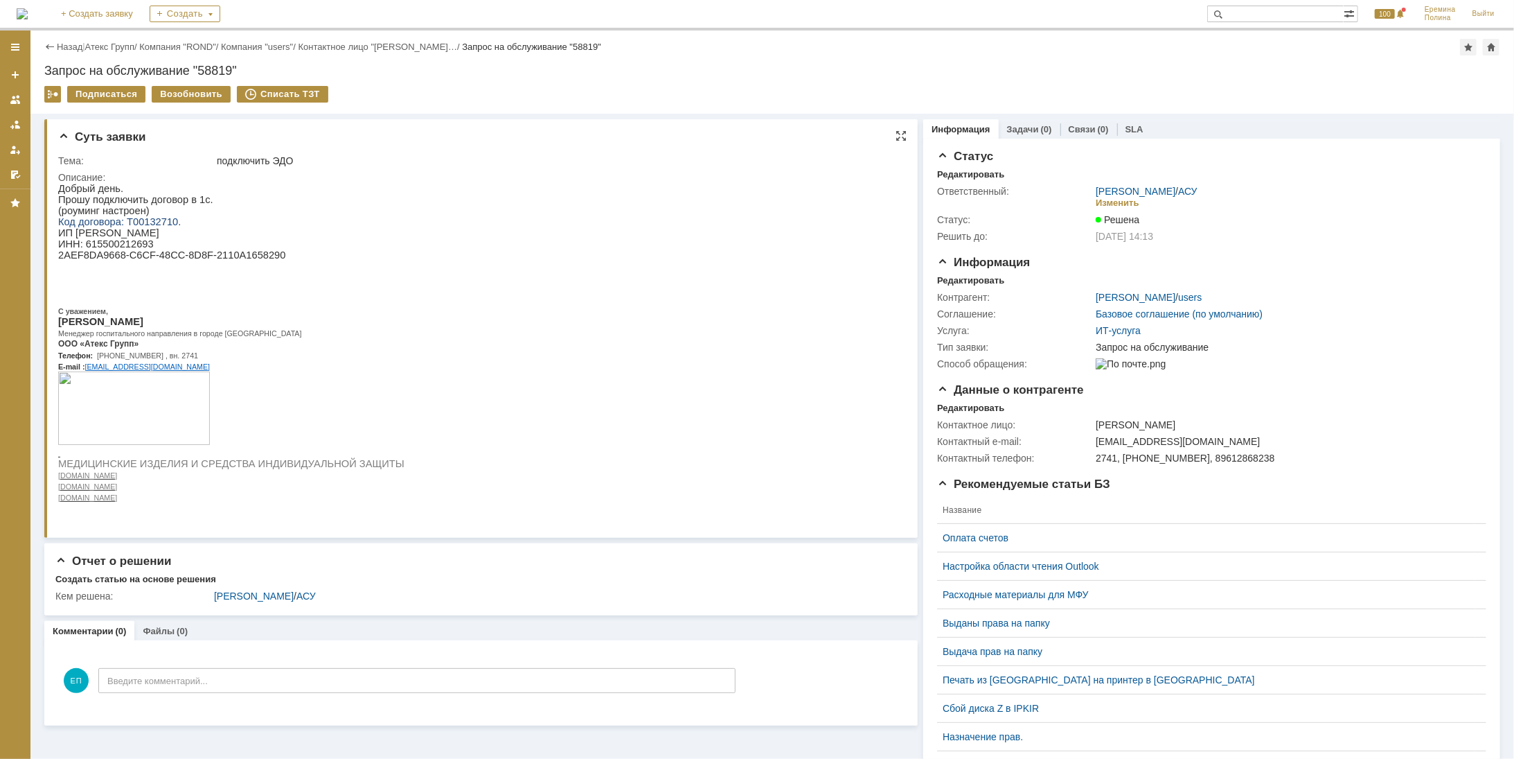
click at [145, 221] on span "Код договора: Т00132710." at bounding box center [118, 220] width 123 height 11
click at [123, 48] on link "Атекс Групп" at bounding box center [109, 47] width 49 height 10
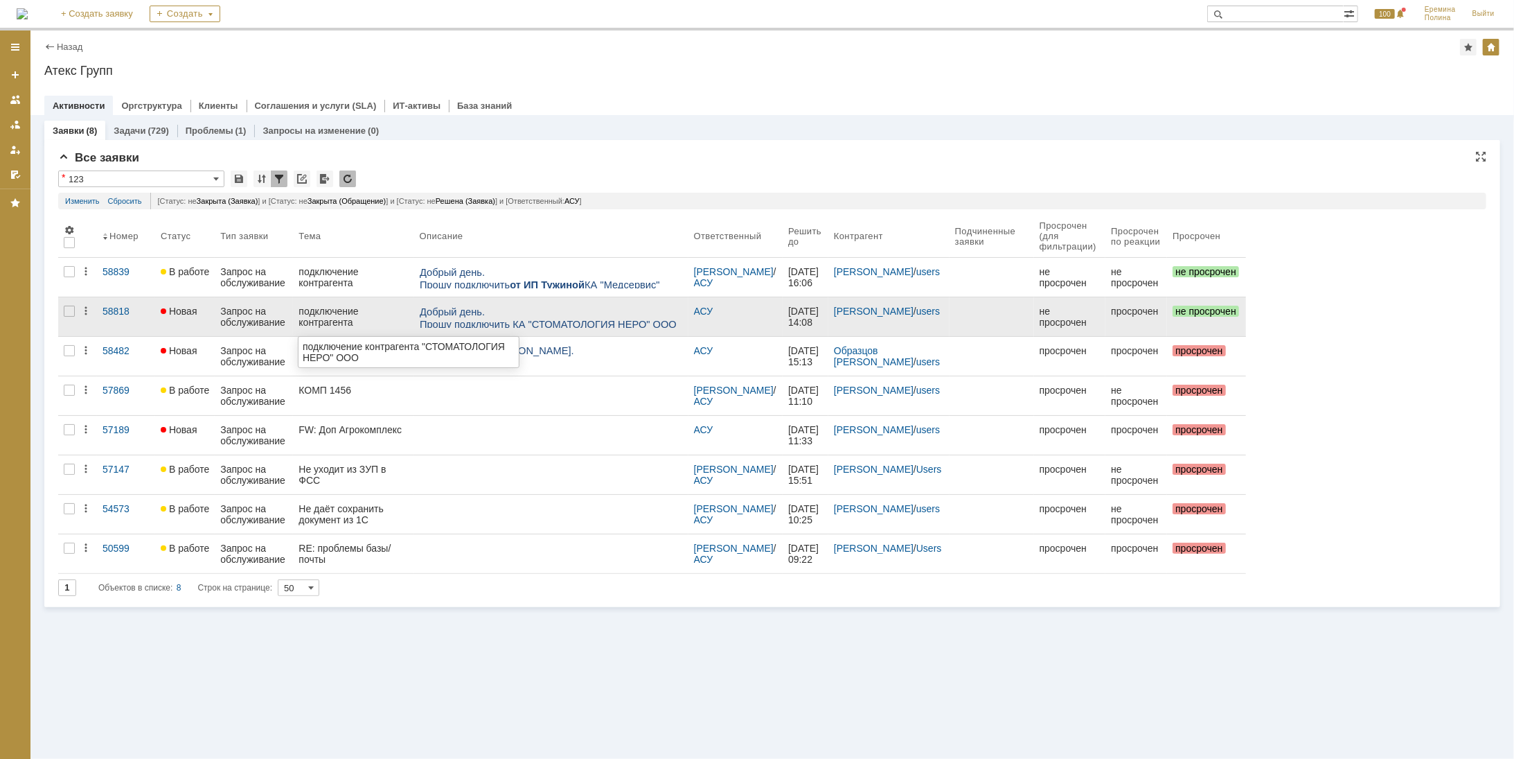
click at [384, 316] on div "подключение контрагента "СТОМАТОЛОГИЯ НЕРО" ООО" at bounding box center [353, 317] width 109 height 22
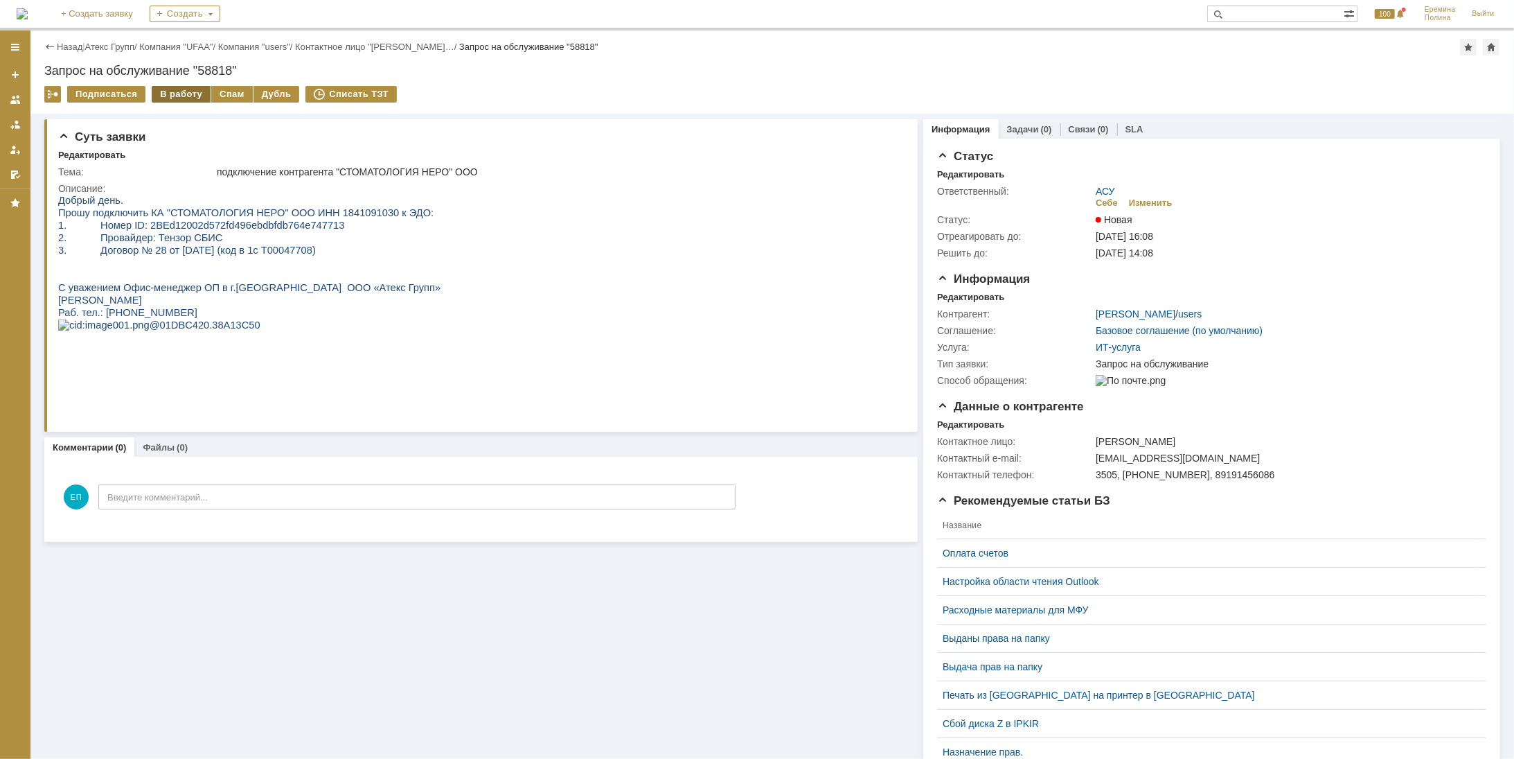
click at [183, 101] on div "В работу" at bounding box center [181, 94] width 59 height 17
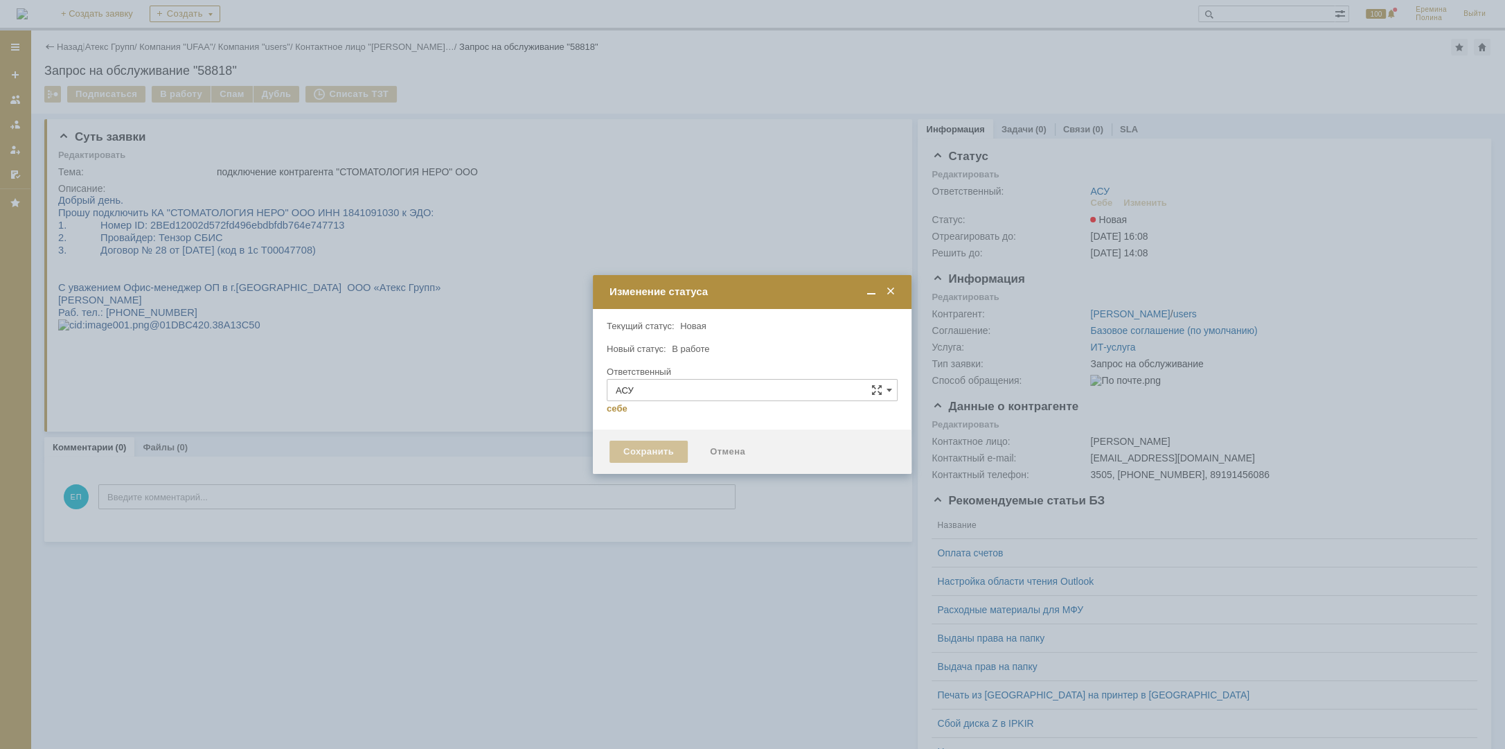
type input "[PERSON_NAME]"
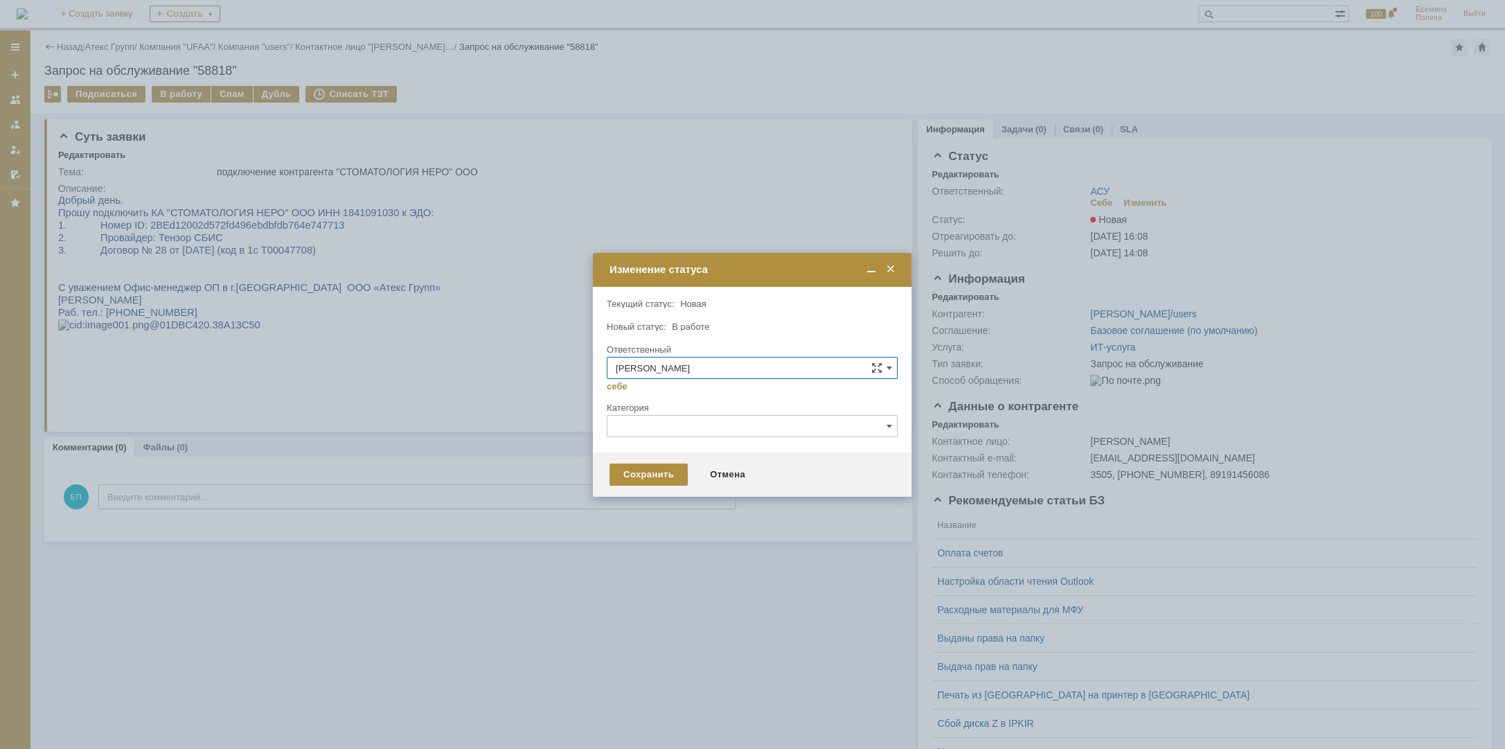
drag, startPoint x: 658, startPoint y: 467, endPoint x: 364, endPoint y: 302, distance: 336.8
click at [652, 463] on div "Сохранить" at bounding box center [649, 474] width 78 height 22
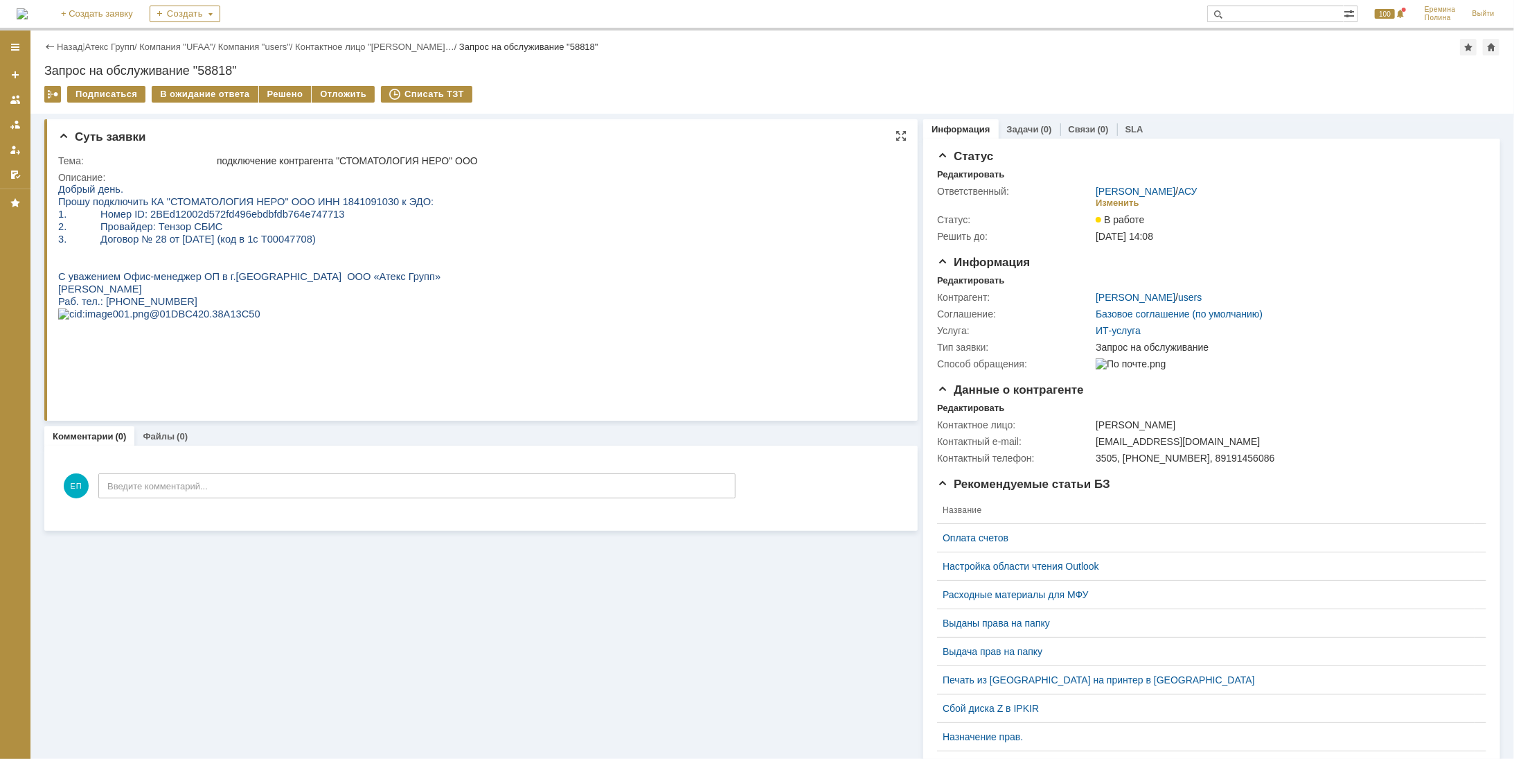
click at [345, 202] on span "Прошу подключить КА "СТОМАТОЛОГИЯ НЕРО" ООО ИНН 1841091030 к ЭДО:" at bounding box center [244, 200] width 375 height 11
click at [184, 224] on span "2. Провайдер: Тензор СБИС" at bounding box center [139, 225] width 165 height 11
drag, startPoint x: 139, startPoint y: 214, endPoint x: 317, endPoint y: 214, distance: 177.3
click at [317, 214] on p "1. Номер ID: 2BEd12002d572fd496ebdbfdb764e747713" at bounding box center [248, 213] width 382 height 12
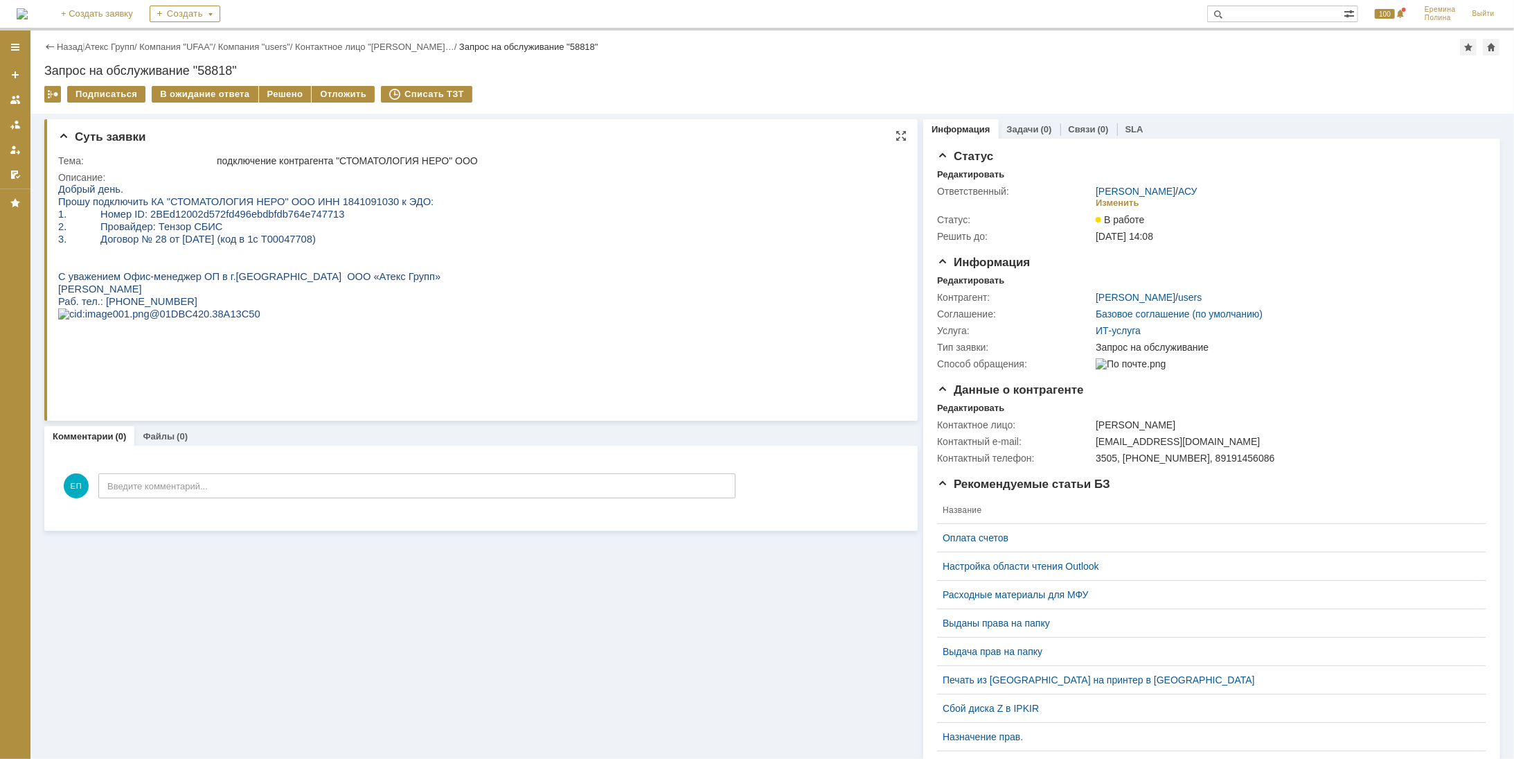
click at [286, 200] on span "Прошу подключить КА "СТОМАТОЛОГИЯ НЕРО" ООО ИНН 1841091030 к ЭДО:" at bounding box center [244, 200] width 375 height 11
click at [322, 197] on span "Прошу подключить КА "СТОМАТОЛОГИЯ НЕРО" ООО ИНН 1841091030 к ЭДО:" at bounding box center [244, 200] width 375 height 11
click at [291, 96] on div "Решено" at bounding box center [285, 94] width 53 height 17
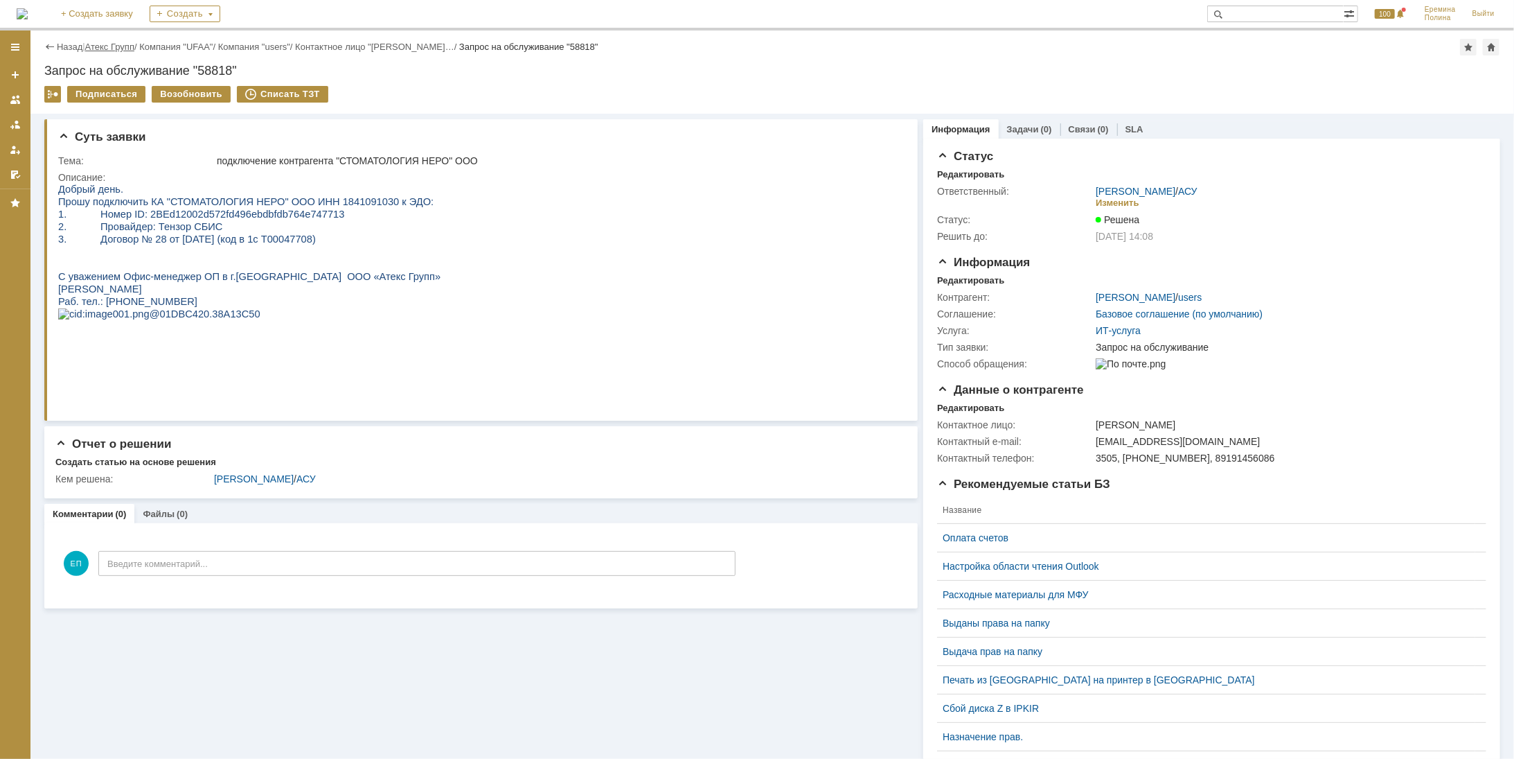
click at [130, 46] on link "Атекс Групп" at bounding box center [109, 47] width 49 height 10
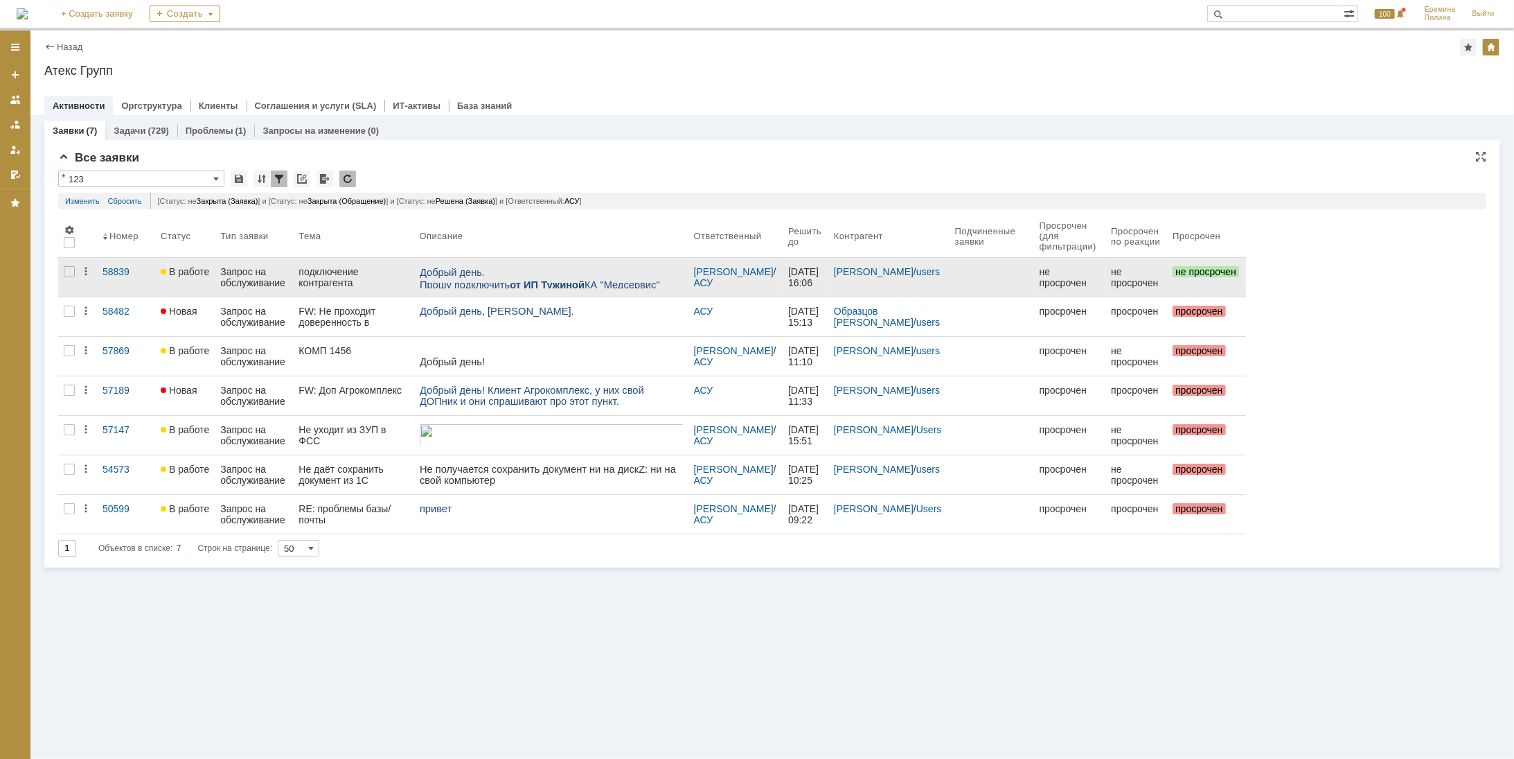
click at [527, 272] on p "Добрый день." at bounding box center [550, 271] width 263 height 12
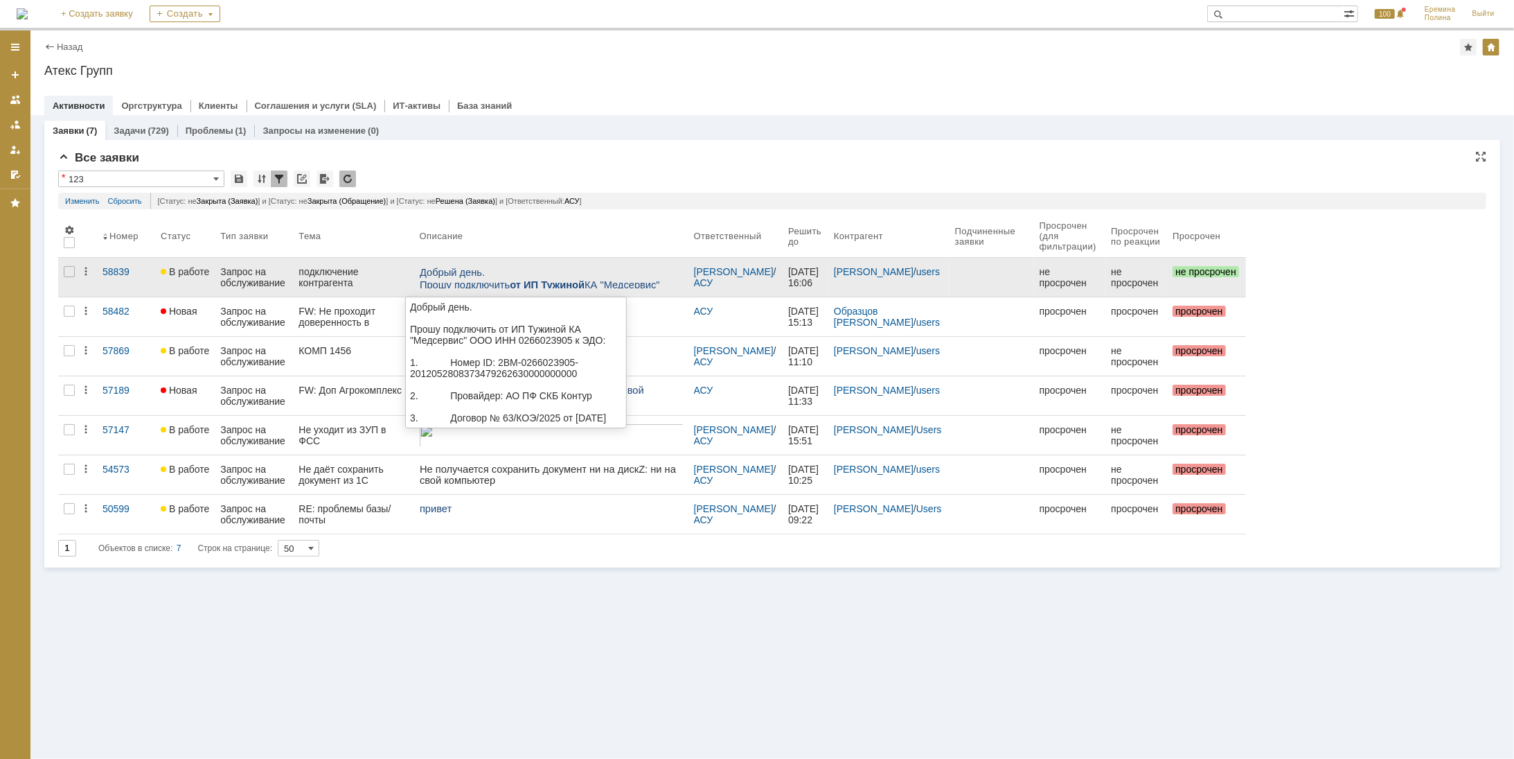
click at [474, 274] on span "Добрый день." at bounding box center [451, 271] width 65 height 11
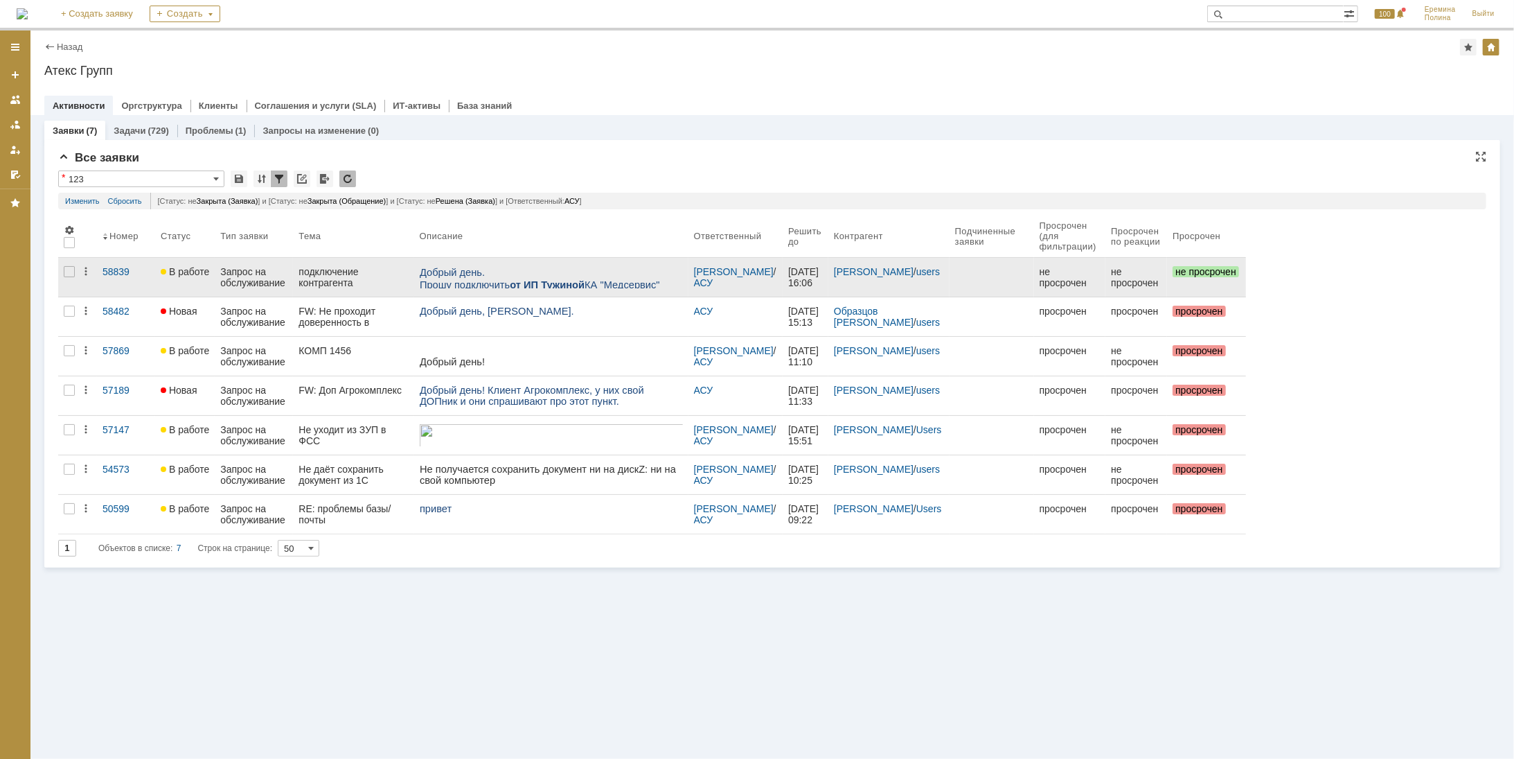
click at [470, 287] on span "Прошу подключить от ИП Тужиной КА "Медсервис" ООО ИНН 0266023905 к ЭДО:" at bounding box center [539, 290] width 240 height 24
click at [361, 272] on div "подключение контрагента "Медсервис" ООО (от ИП Тужина)" at bounding box center [353, 277] width 109 height 22
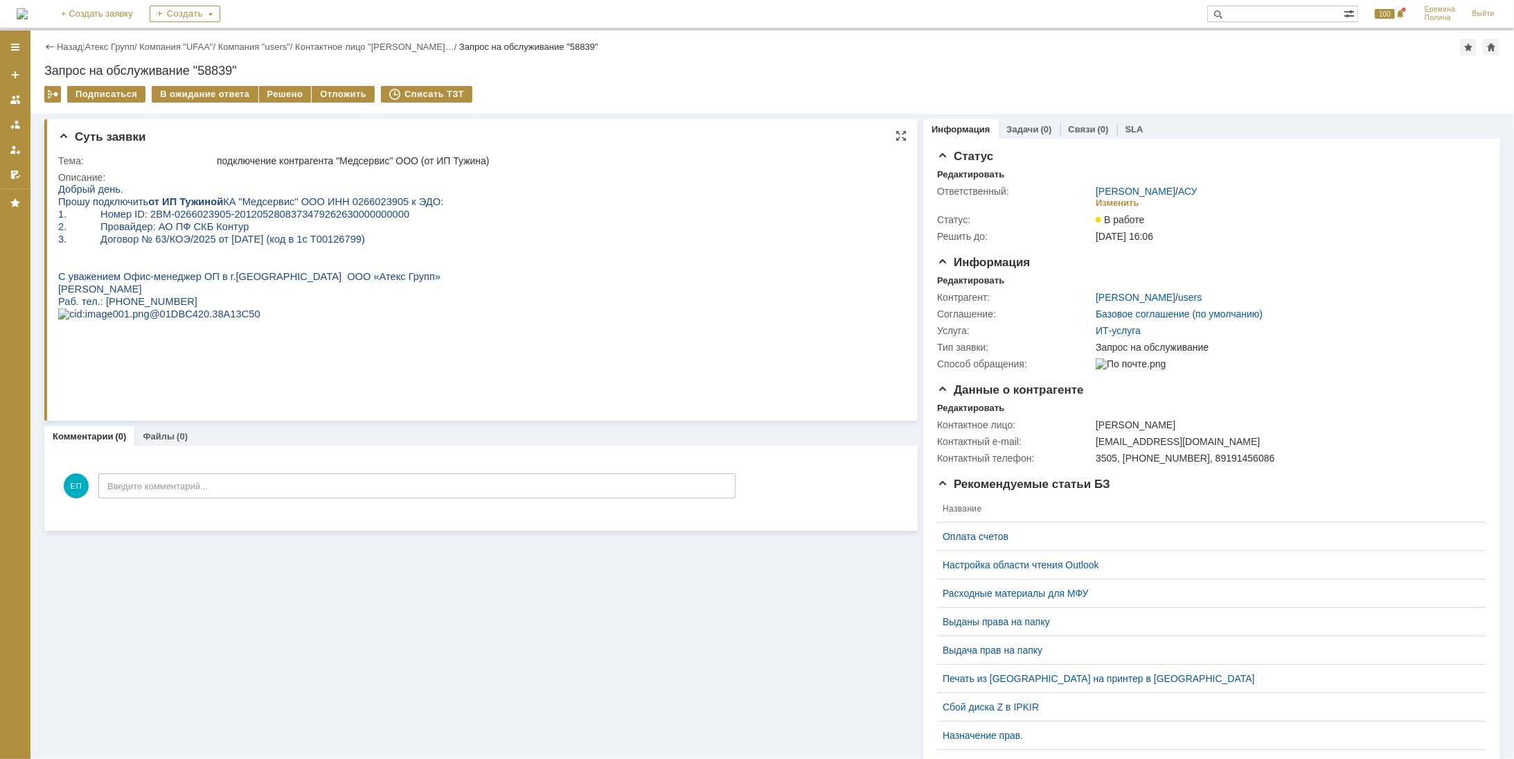
click at [267, 231] on p "2. Провайдер: АО ПФ СКБ Контур" at bounding box center [249, 226] width 385 height 12
click at [353, 200] on span "Прошу подключить от ИП Тужиной КА "Медсервис" ООО ИНН 0266023905 к ЭДО:" at bounding box center [249, 200] width 385 height 11
click at [335, 242] on span "3. Договор № 63/КОЭ/2025 от [DATE] (код в 1с Т00126799)" at bounding box center [210, 238] width 307 height 11
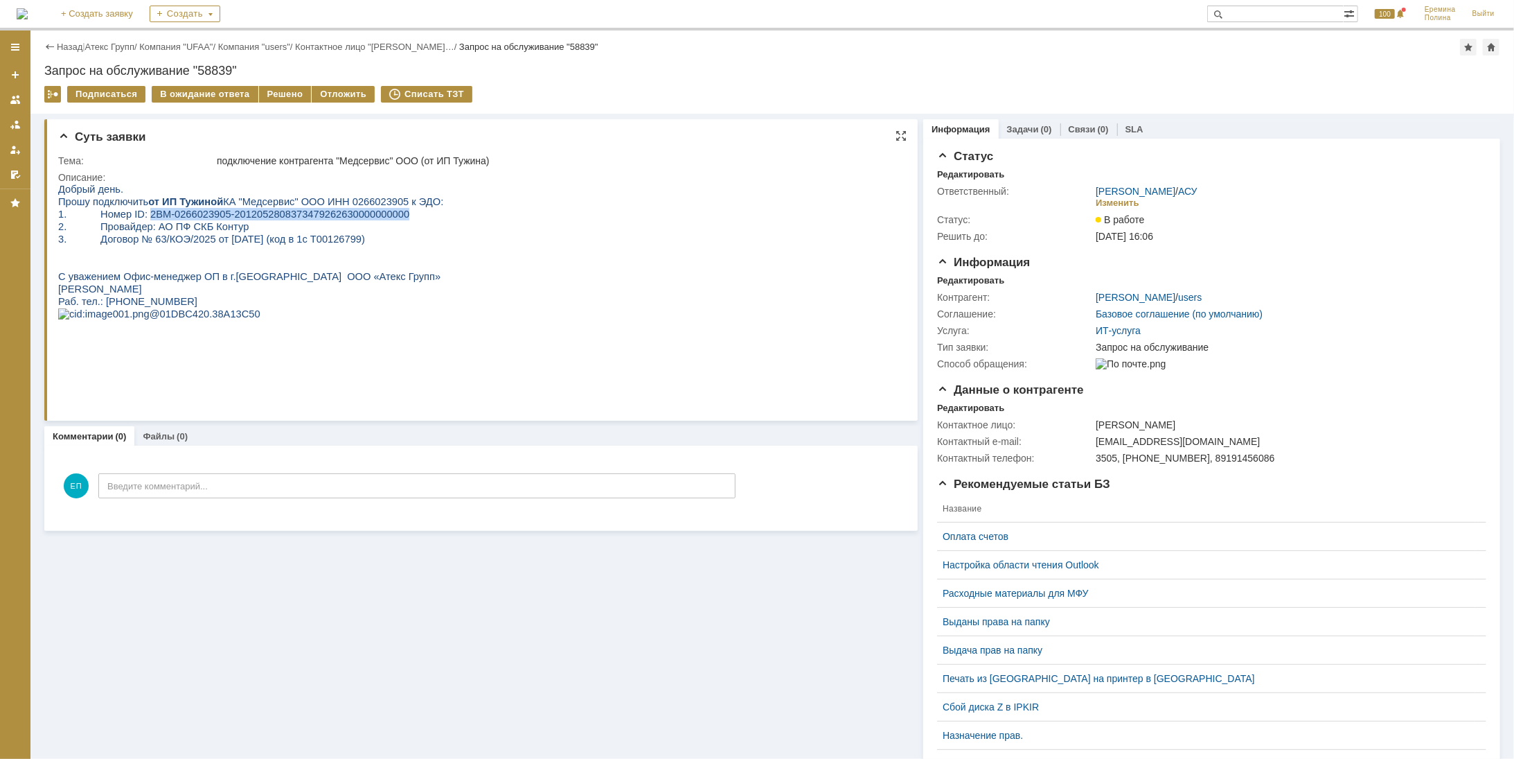
drag, startPoint x: 138, startPoint y: 218, endPoint x: 373, endPoint y: 218, distance: 234.8
click at [373, 218] on span "1. Номер ID: 2BM-0266023905-2012052808373479262630000000000" at bounding box center [232, 213] width 351 height 11
click at [245, 227] on p "2. Провайдер: АО ПФ СКБ Контур" at bounding box center [249, 226] width 385 height 12
click at [343, 204] on span "Прошу подключить от ИП Тужиной КА "Медсервис" ООО ИНН 0266023905 к ЭДО:" at bounding box center [249, 200] width 385 height 11
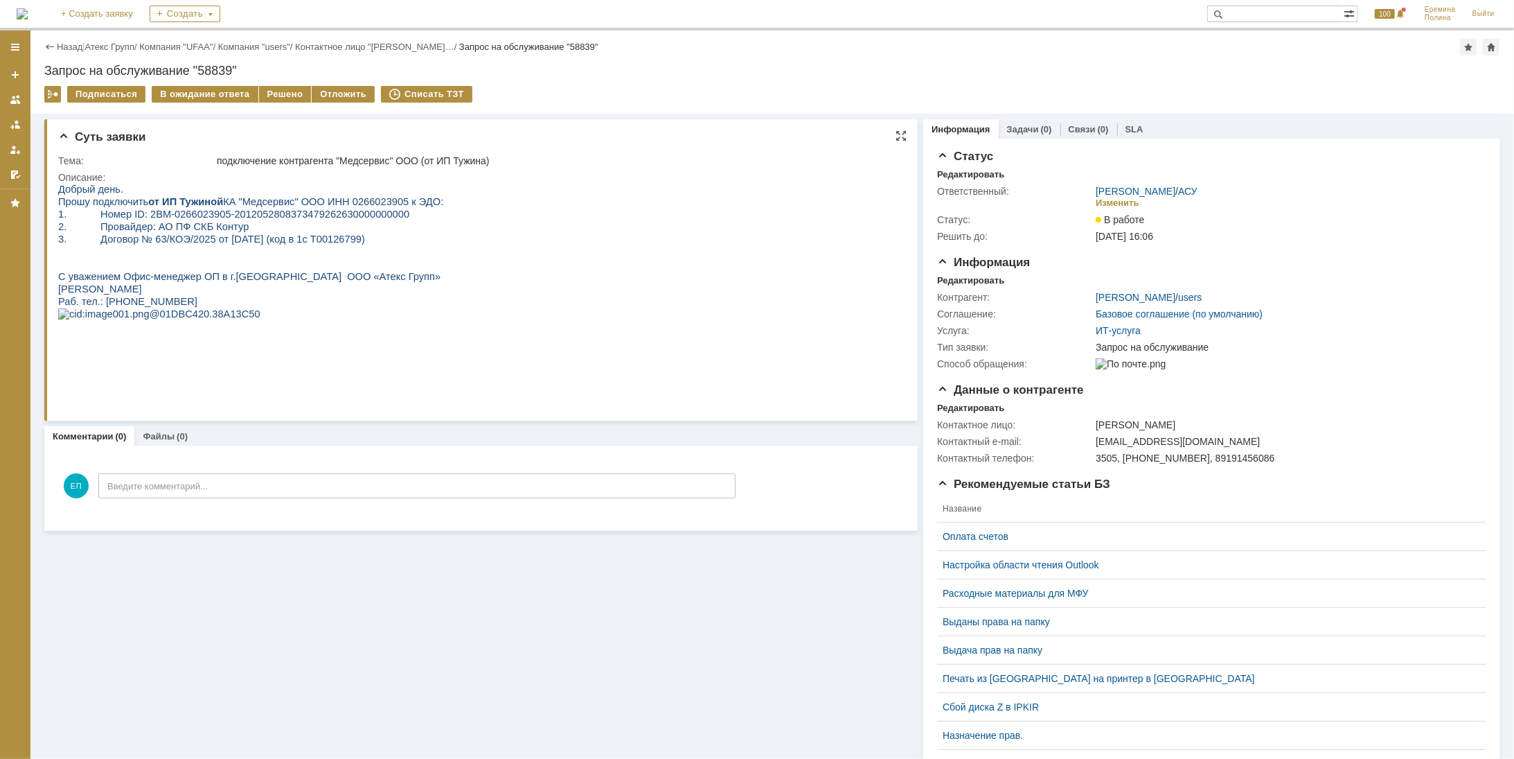
click at [265, 215] on span "1. Номер ID: 2BM-0266023905-2012052808373479262630000000000" at bounding box center [232, 213] width 351 height 11
click at [348, 209] on span "1. Номер ID: 2BM-0266023905-2012052808373479262630000000000" at bounding box center [232, 213] width 351 height 11
click at [355, 198] on span "Прошу подключить от ИП Тужиной КА "Медсервис" ООО ИНН 0266023905 к ЭДО:" at bounding box center [249, 200] width 385 height 11
click at [279, 87] on div "Решено" at bounding box center [285, 94] width 53 height 17
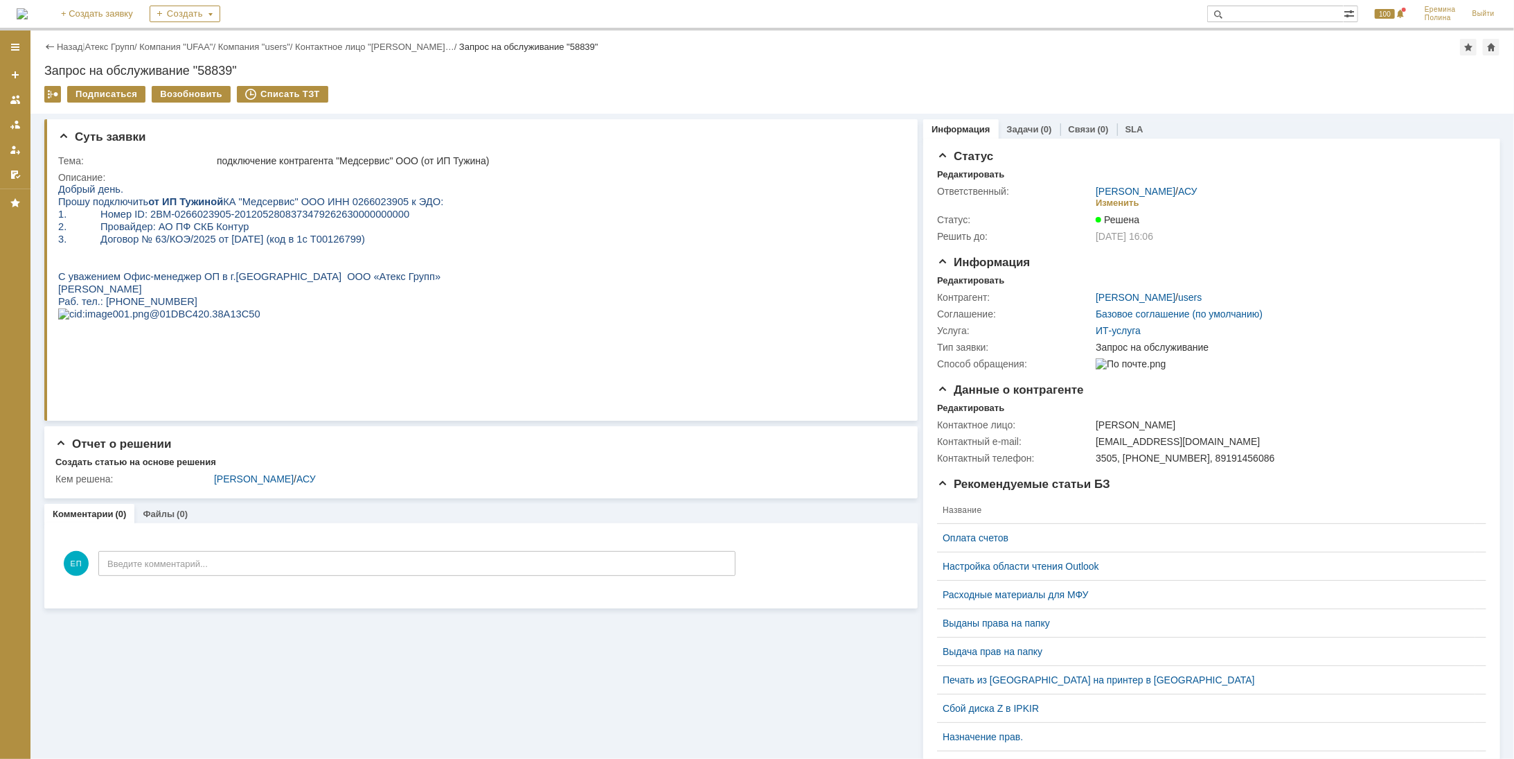
click at [108, 37] on div "Назад | Атекс Групп / Компания "UFAA" / Компания "users" / Контактное лицо "Пав…" at bounding box center [772, 71] width 1484 height 83
click at [108, 42] on link "Атекс Групп" at bounding box center [109, 47] width 49 height 10
